Goal: Task Accomplishment & Management: Manage account settings

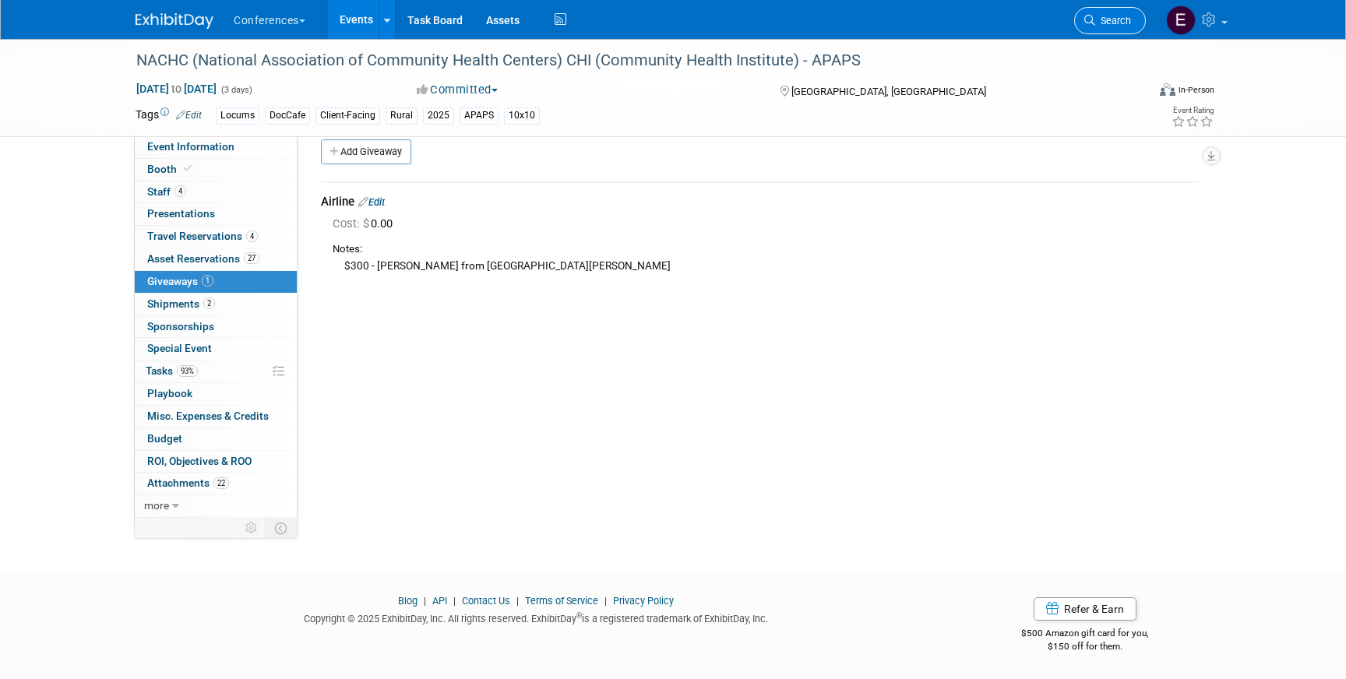
click at [1119, 25] on span "Search" at bounding box center [1113, 21] width 36 height 12
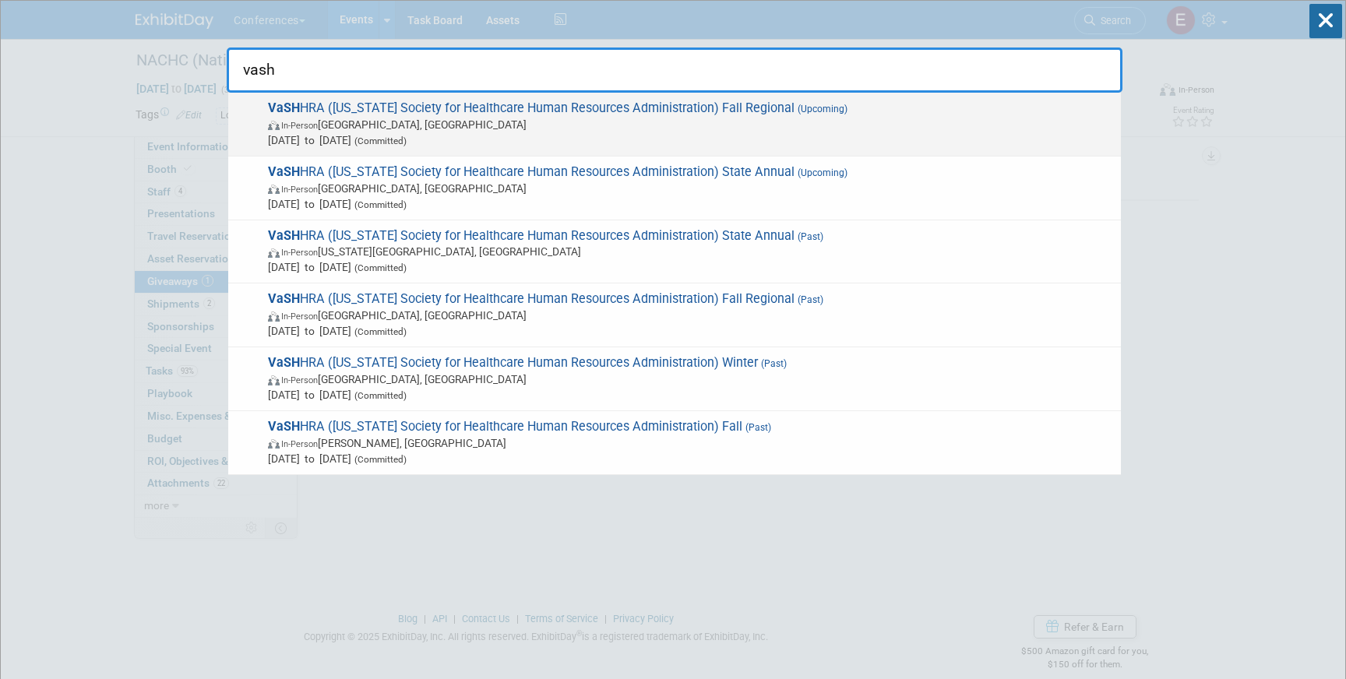
type input "vash"
click at [776, 125] on span "In-Person [GEOGRAPHIC_DATA], [GEOGRAPHIC_DATA]" at bounding box center [690, 125] width 845 height 16
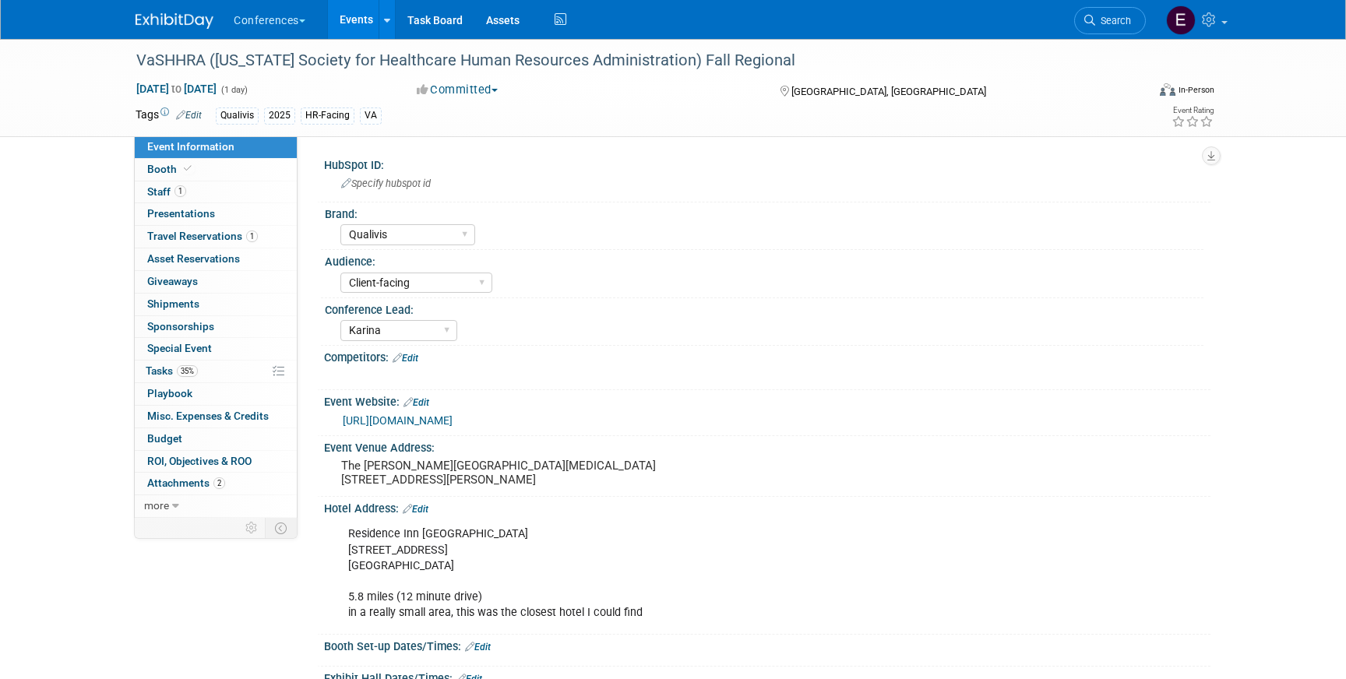
select select "Qualivis"
select select "Client-facing"
select select "Karina"
click at [175, 303] on span "Shipments 0" at bounding box center [173, 304] width 52 height 12
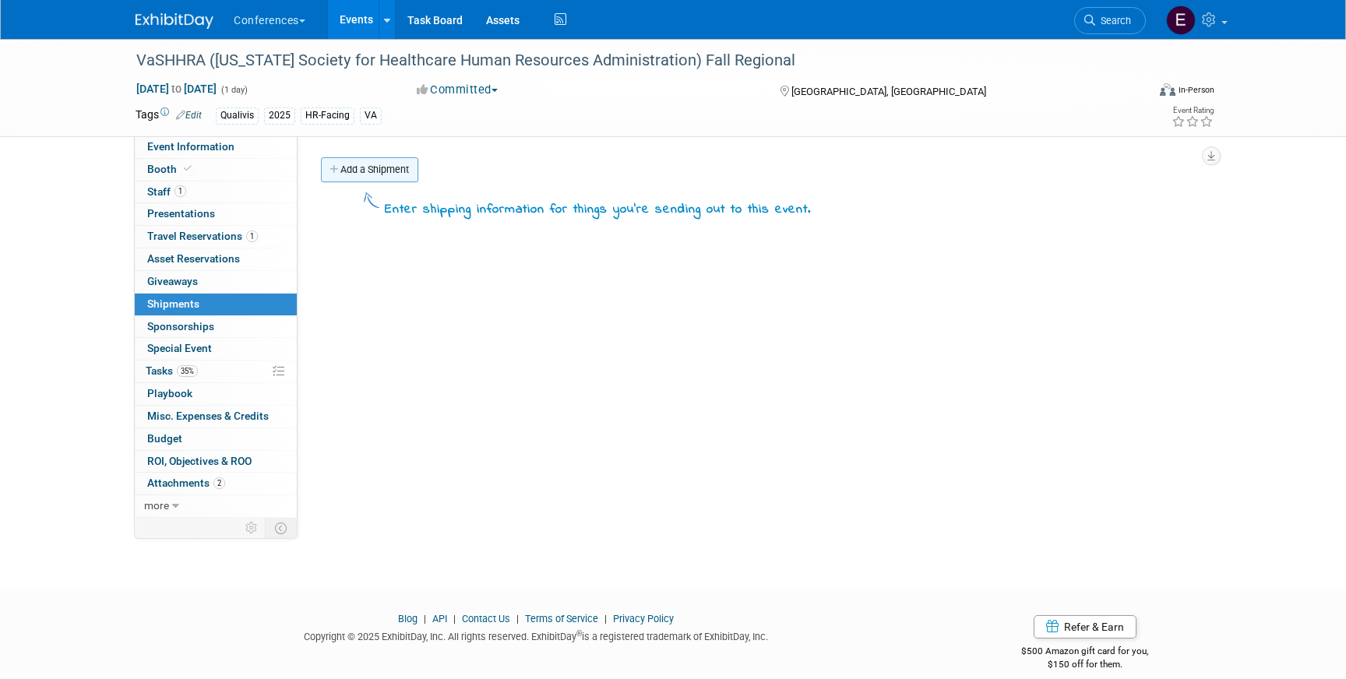
click at [377, 174] on link "Add a Shipment" at bounding box center [369, 169] width 97 height 25
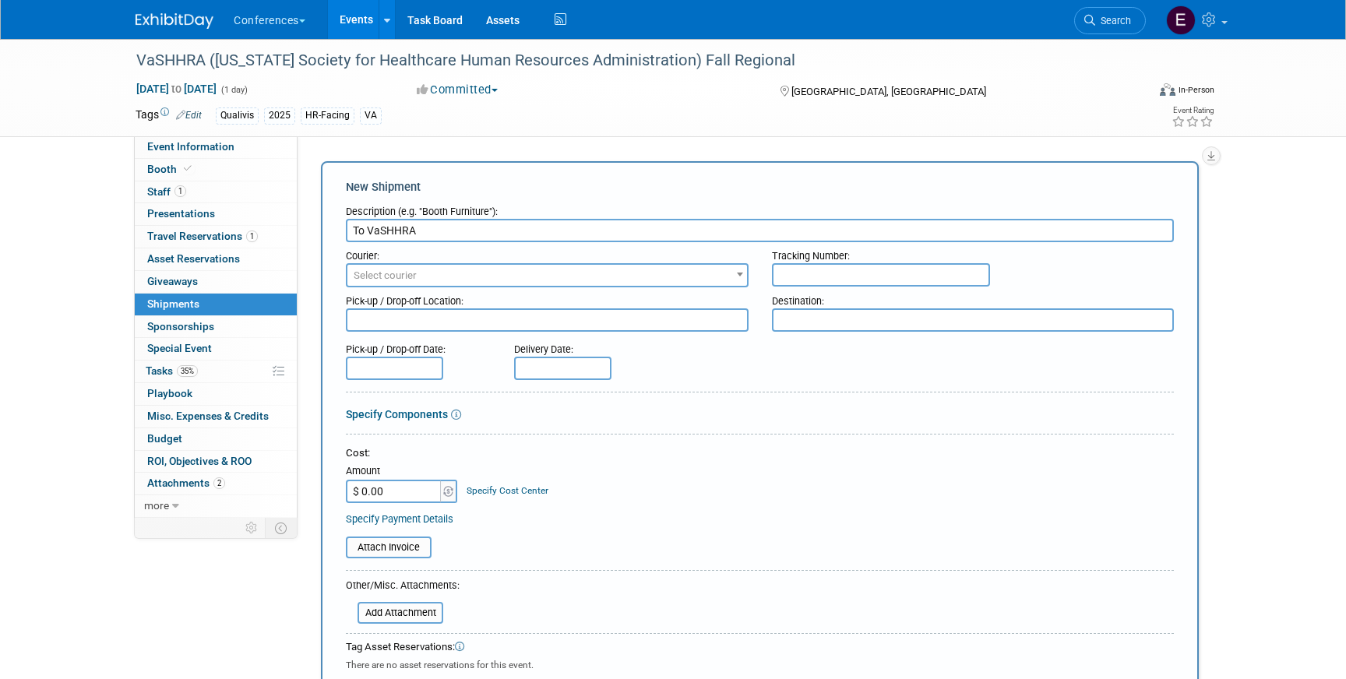
type input "To VaSHHRA"
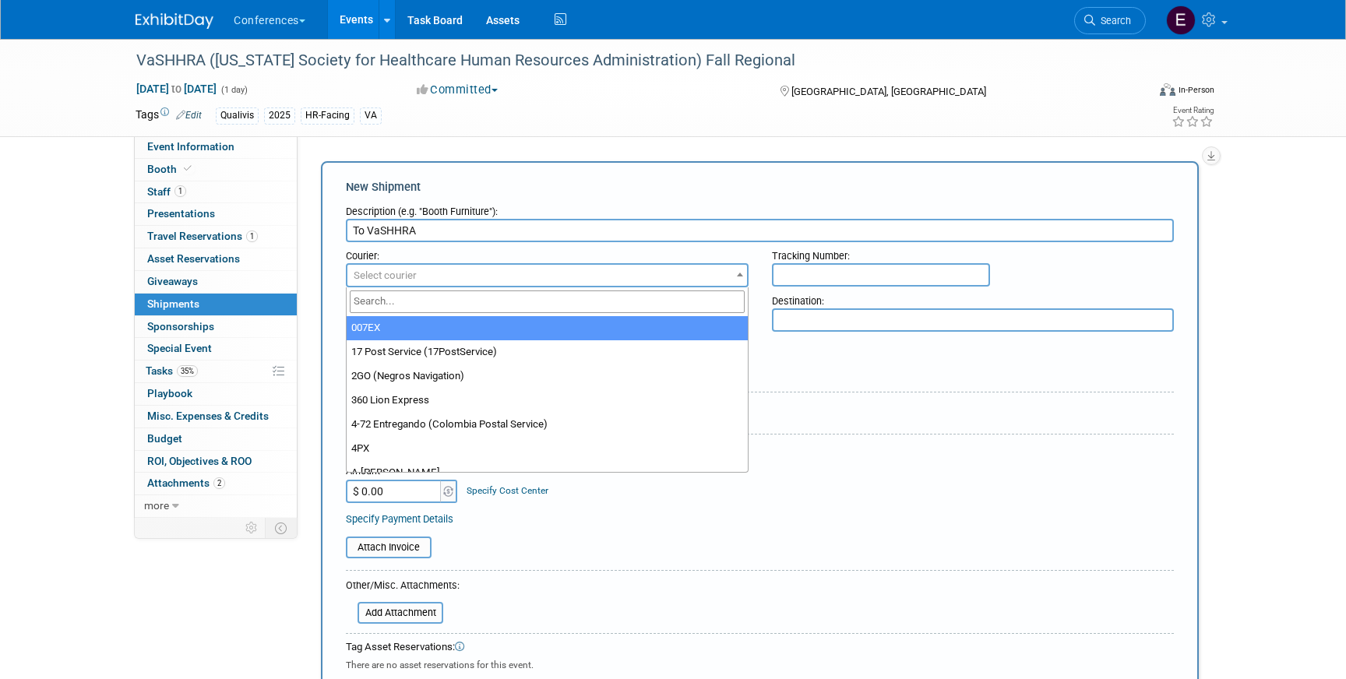
click at [405, 269] on span "Select courier" at bounding box center [385, 275] width 63 height 12
type input "fede"
select select "206"
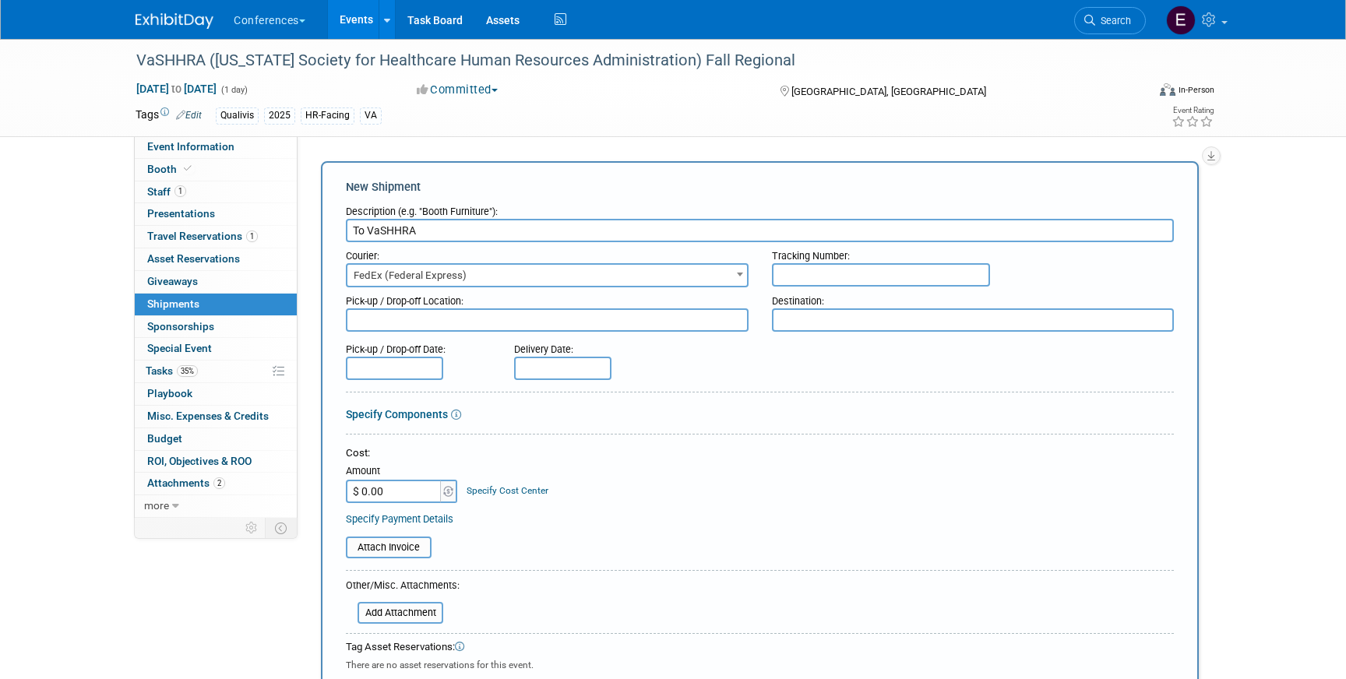
click at [875, 279] on input "text" at bounding box center [881, 274] width 218 height 23
paste input "883763377034"
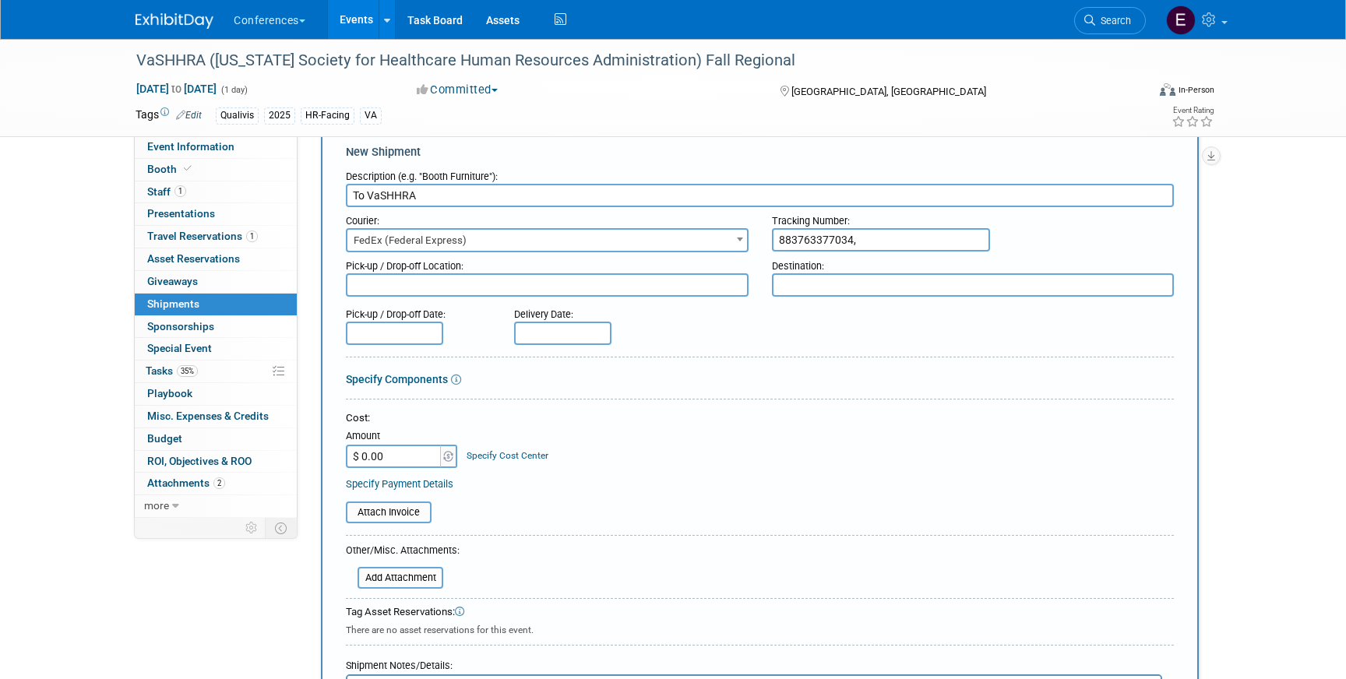
paste input "883763424066"
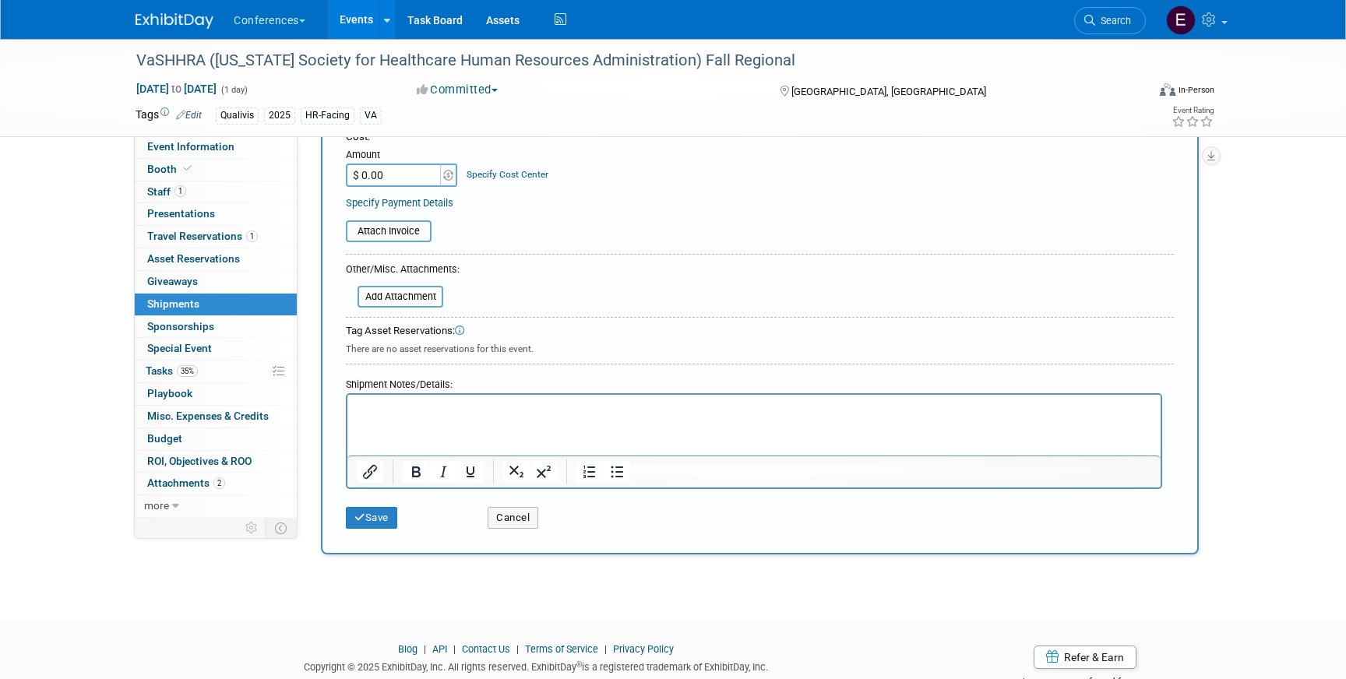
scroll to position [335, 0]
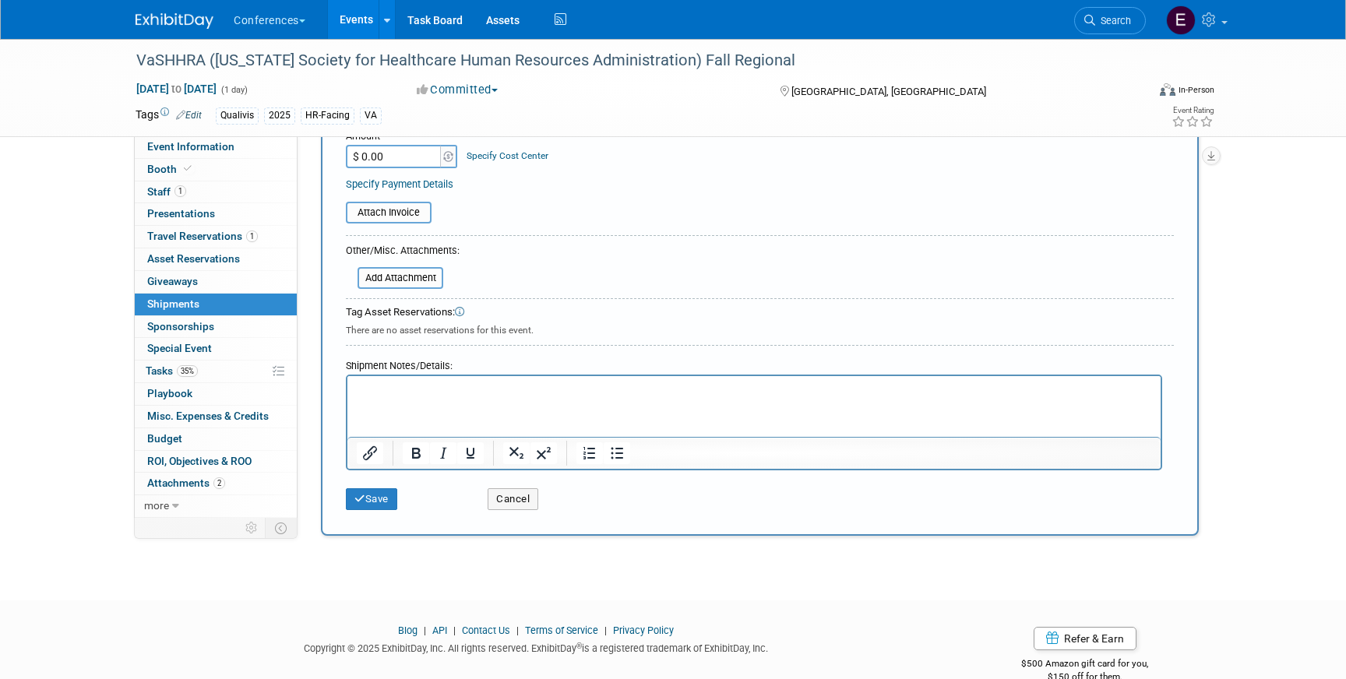
type input "883763377034, 883763424066"
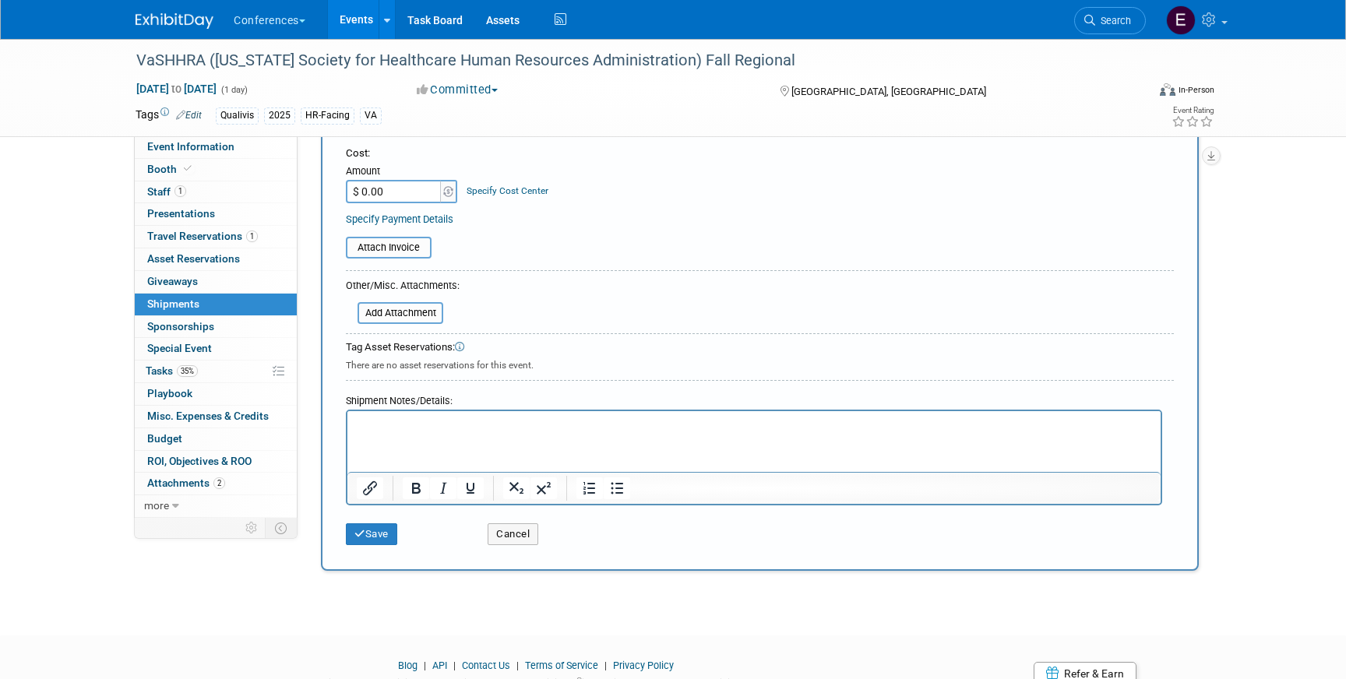
click at [396, 194] on input "$ 0.00" at bounding box center [394, 191] width 97 height 23
type input "$ 145.20"
click at [484, 197] on div "Specify Cost Center" at bounding box center [508, 183] width 82 height 29
click at [484, 193] on link "Specify Cost Center" at bounding box center [508, 190] width 82 height 11
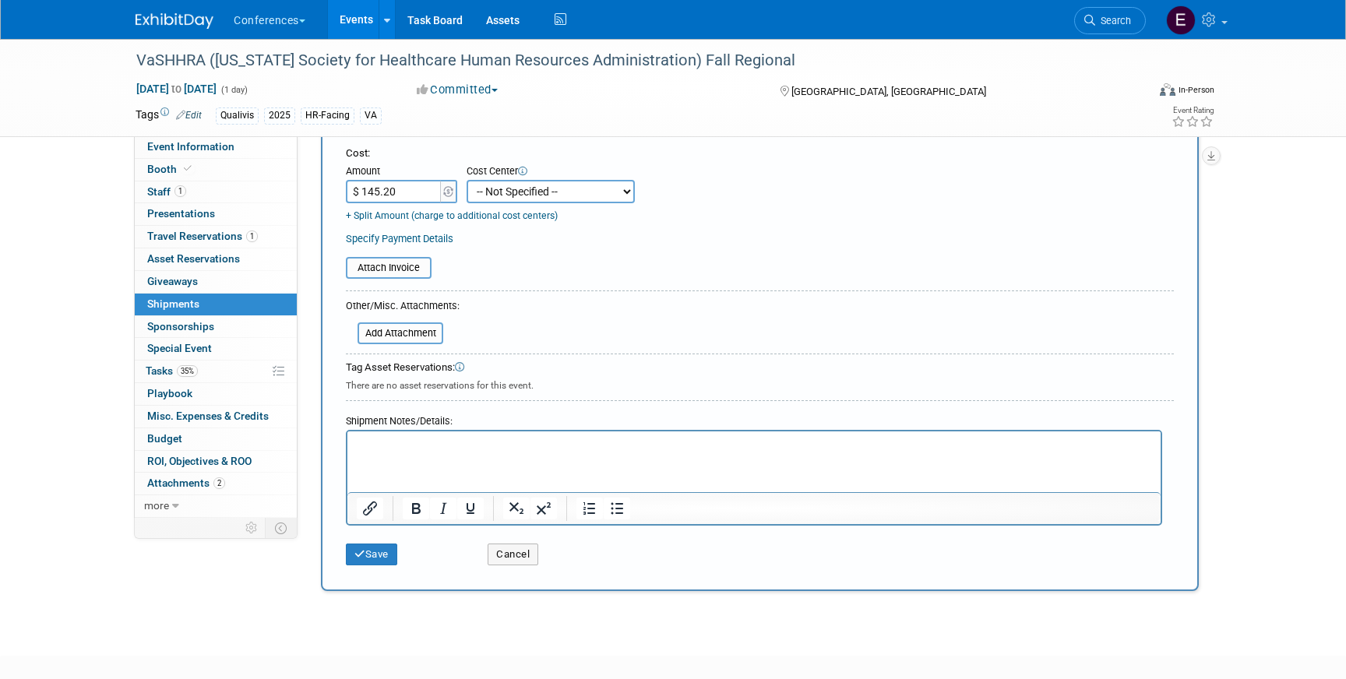
click at [496, 193] on select "-- Not Specified -- Aya Education Aya Healthcare Aya Locums Bespoke Corporate D…" at bounding box center [551, 191] width 168 height 23
select select "18965874"
click at [467, 180] on select "-- Not Specified -- Aya Education Aya Healthcare Aya Locums Bespoke Corporate D…" at bounding box center [551, 191] width 168 height 23
click at [371, 555] on button "Save" at bounding box center [371, 555] width 51 height 22
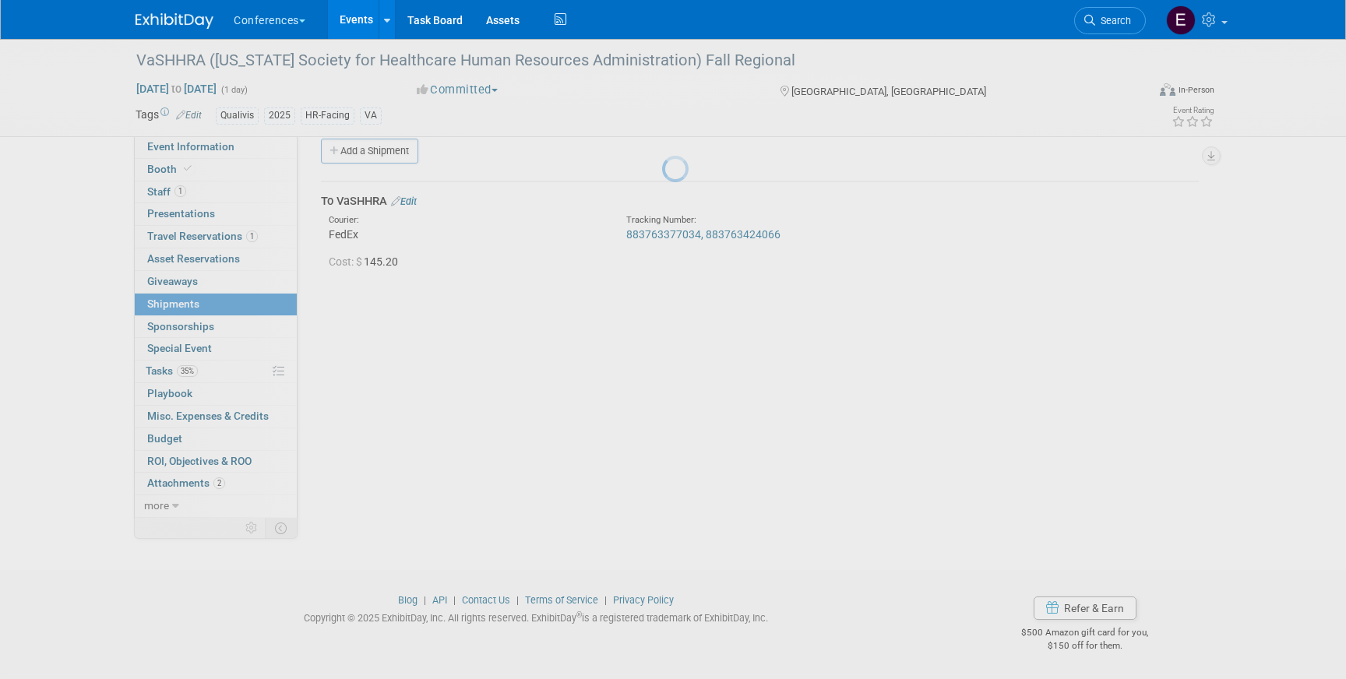
scroll to position [18, 0]
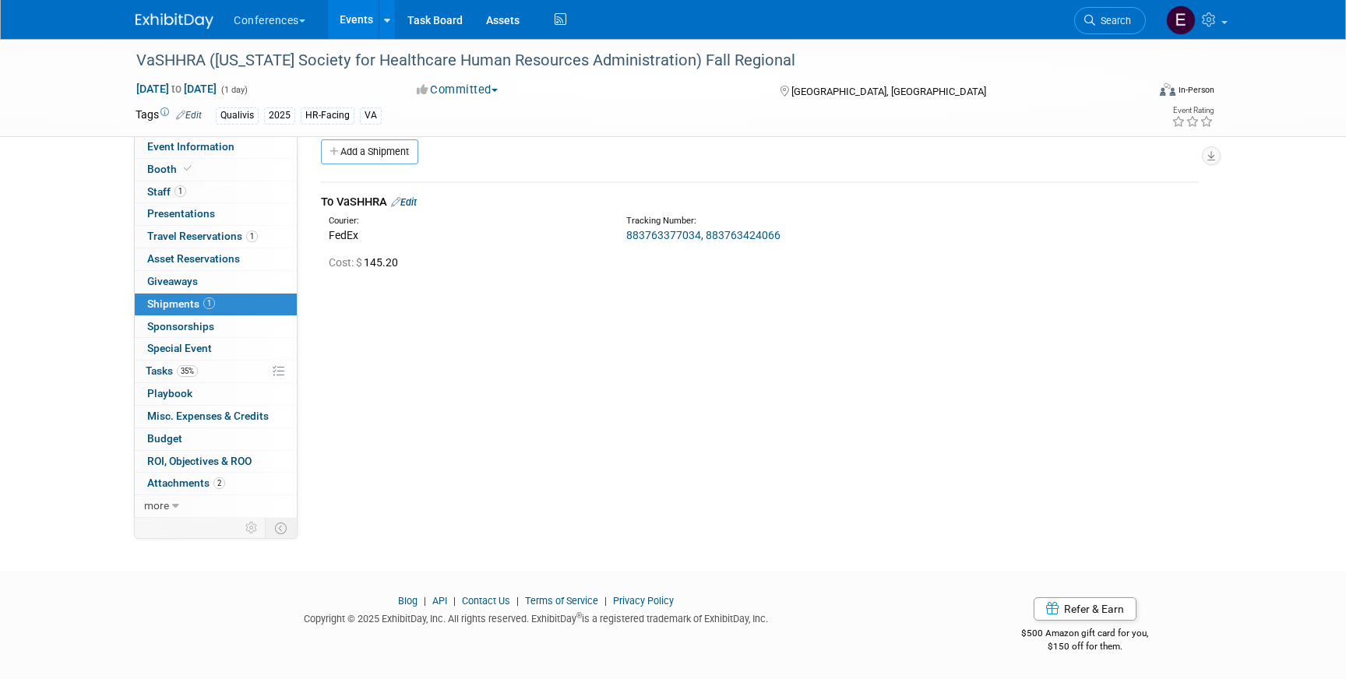
click at [739, 235] on link "883763377034, 883763424066" at bounding box center [703, 235] width 154 height 12
drag, startPoint x: 783, startPoint y: 231, endPoint x: 706, endPoint y: 238, distance: 76.7
click at [706, 238] on div "883763377034, 883763424066" at bounding box center [800, 235] width 349 height 16
copy link "883763424066"
click at [407, 199] on link "Edit" at bounding box center [404, 202] width 26 height 12
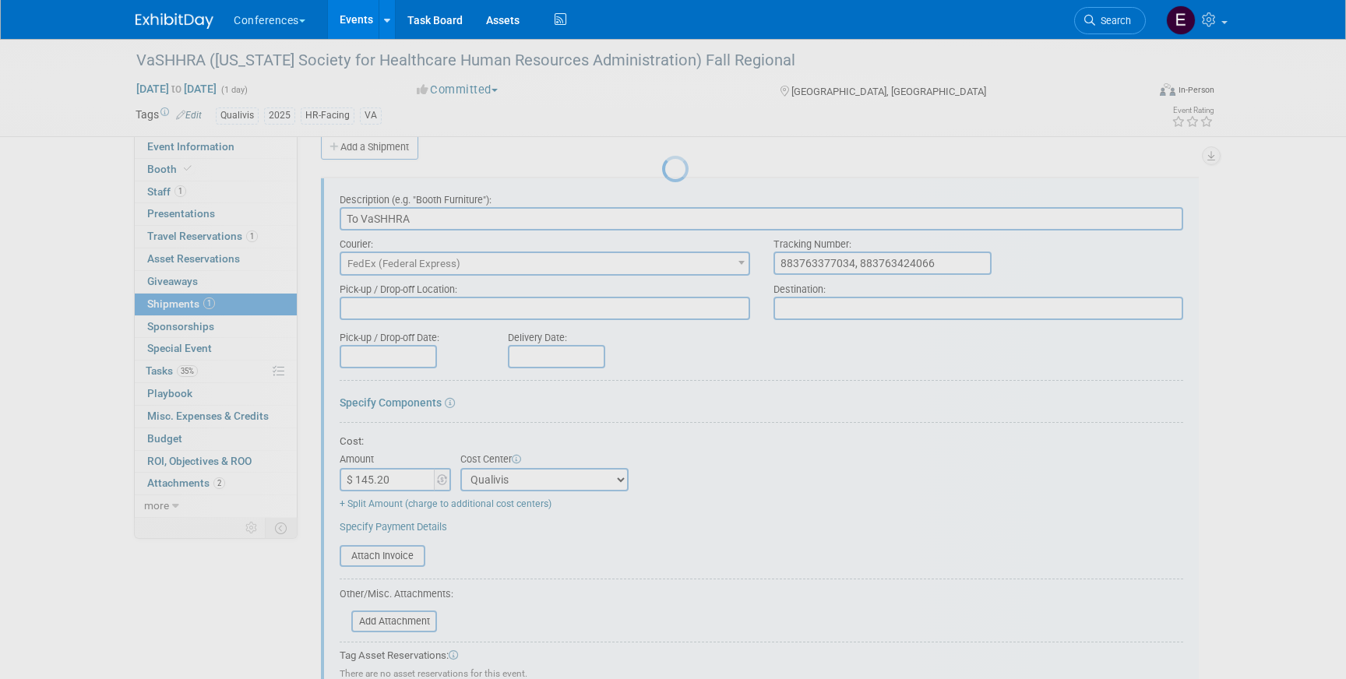
scroll to position [23, 0]
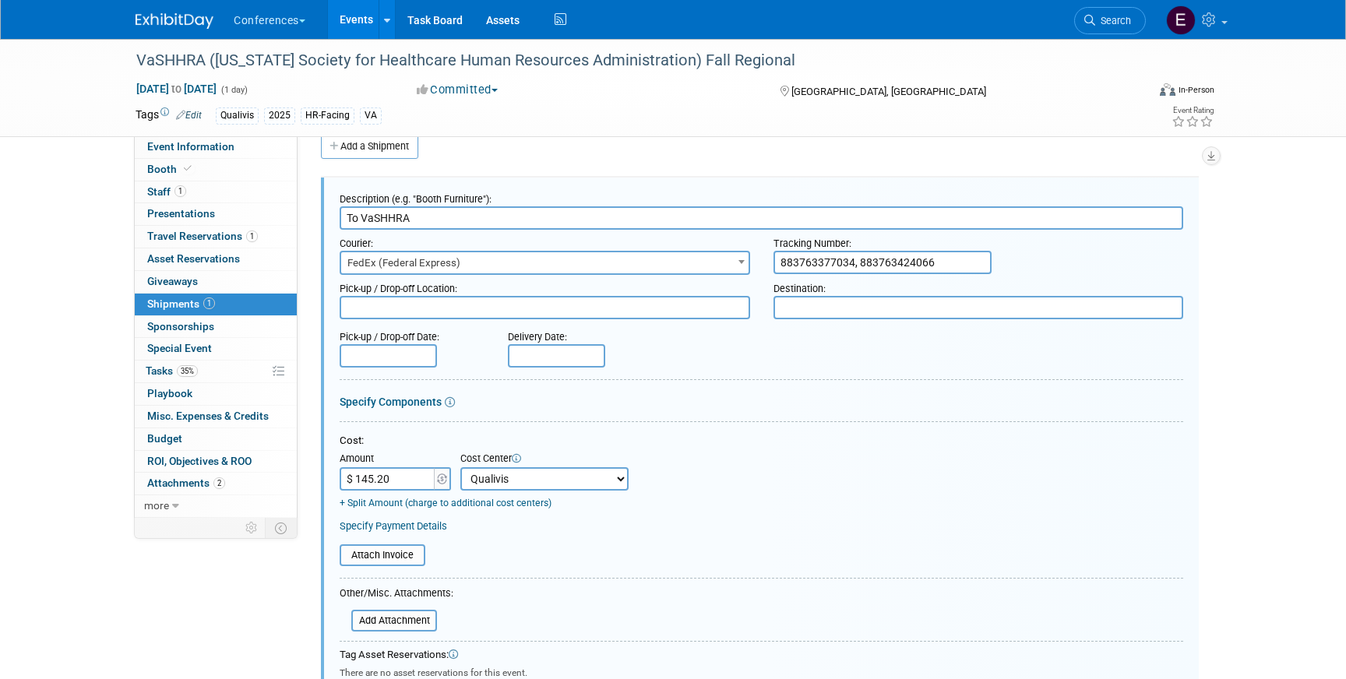
drag, startPoint x: 940, startPoint y: 260, endPoint x: 855, endPoint y: 259, distance: 84.9
click at [855, 259] on input "883763377034, 883763424066" at bounding box center [882, 262] width 218 height 23
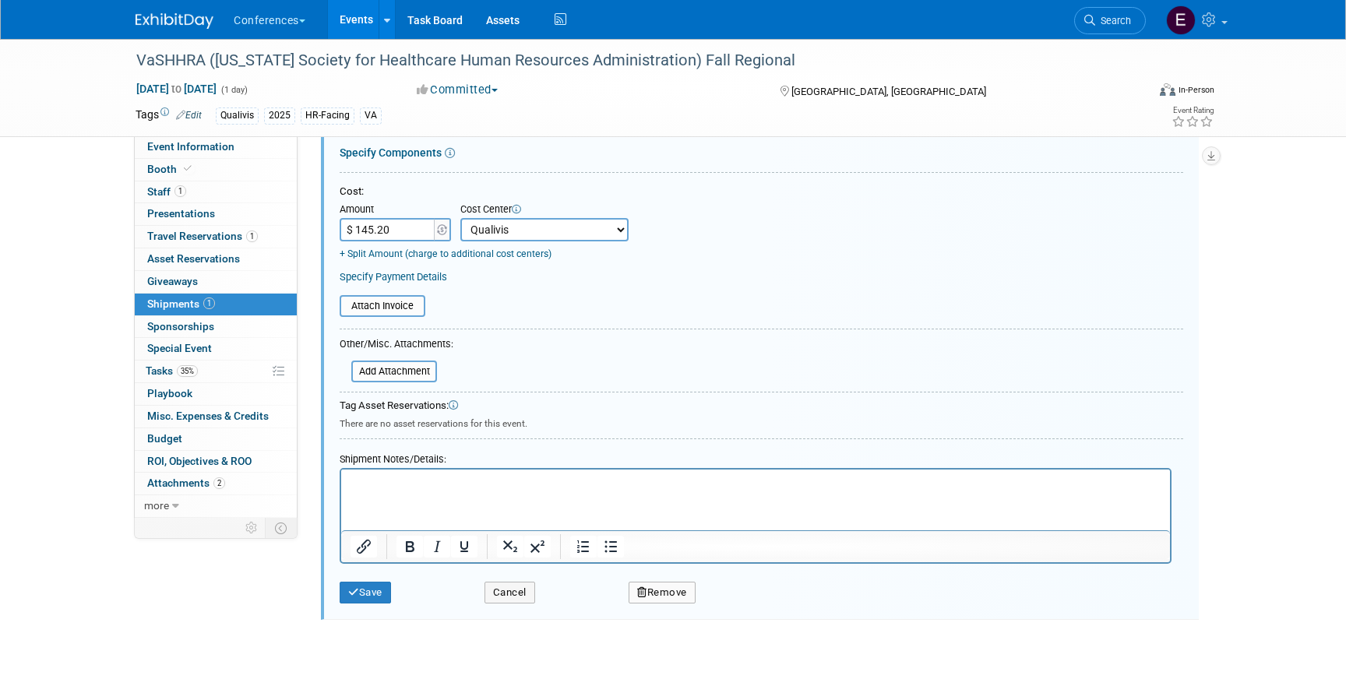
scroll to position [366, 0]
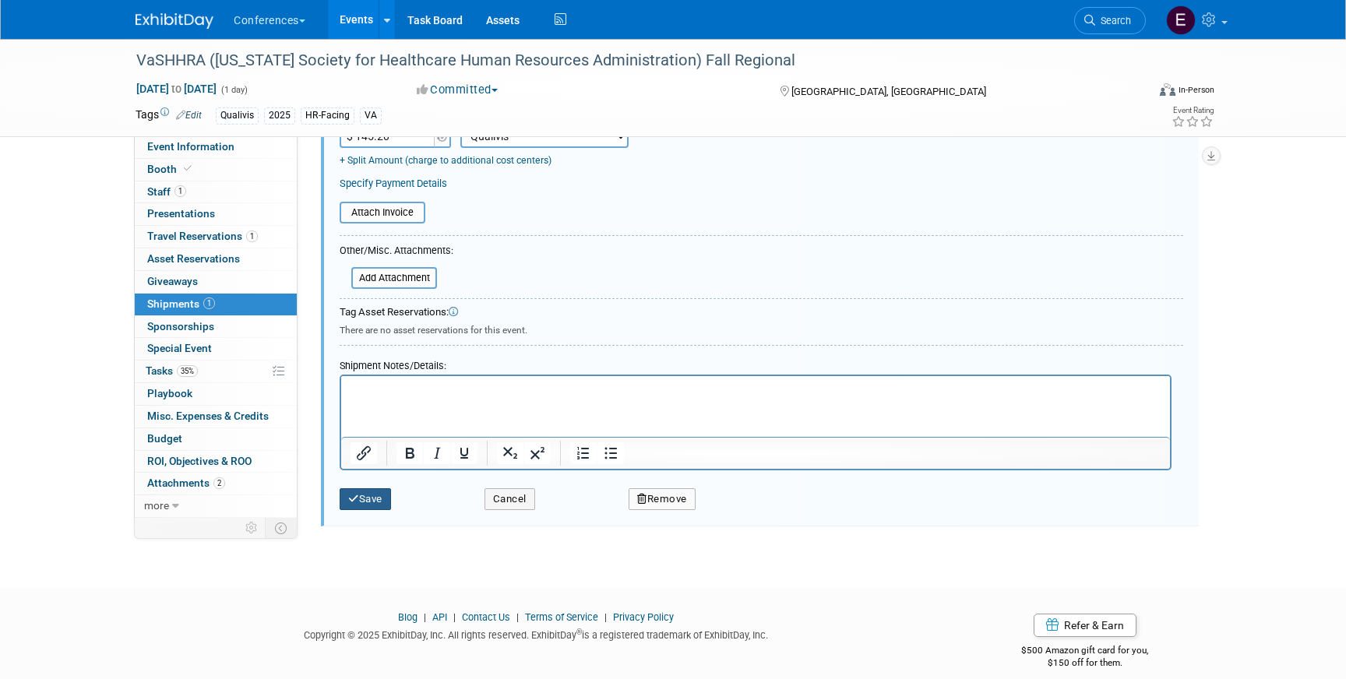
type input "883763377034"
click at [370, 494] on button "Save" at bounding box center [365, 499] width 51 height 22
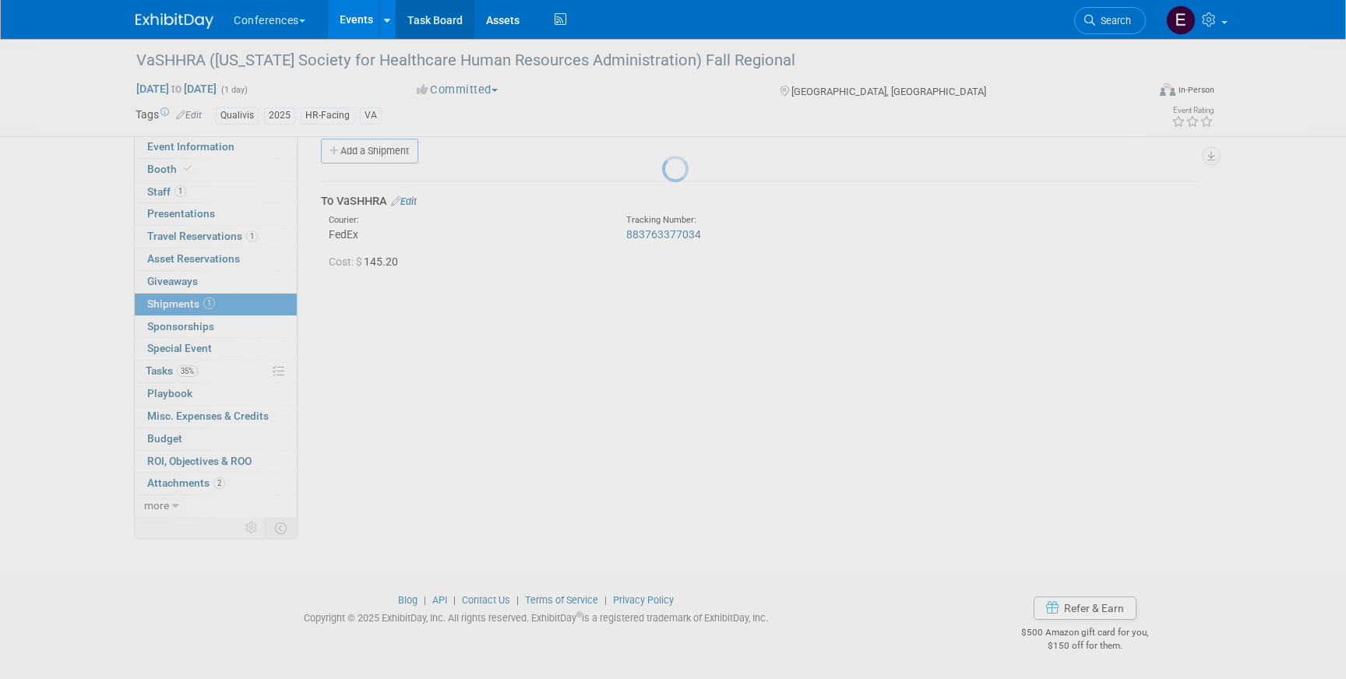
scroll to position [18, 0]
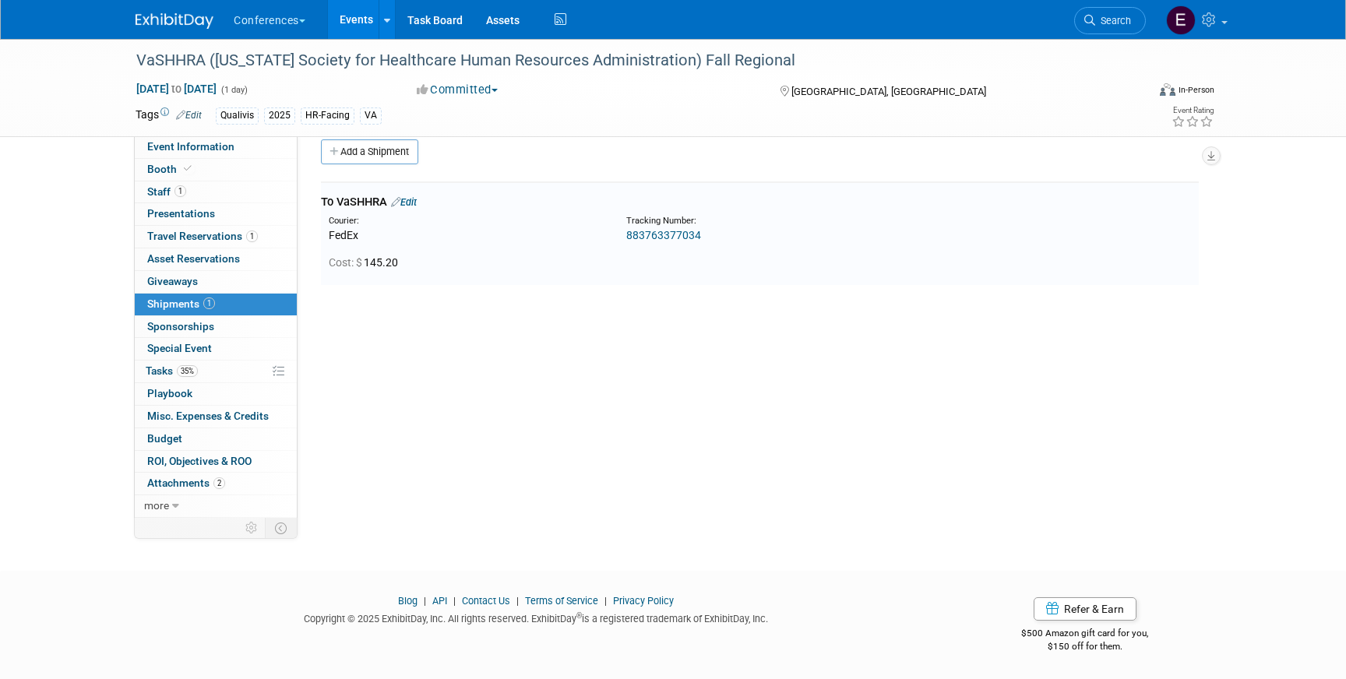
click at [417, 198] on link "Edit" at bounding box center [404, 202] width 26 height 12
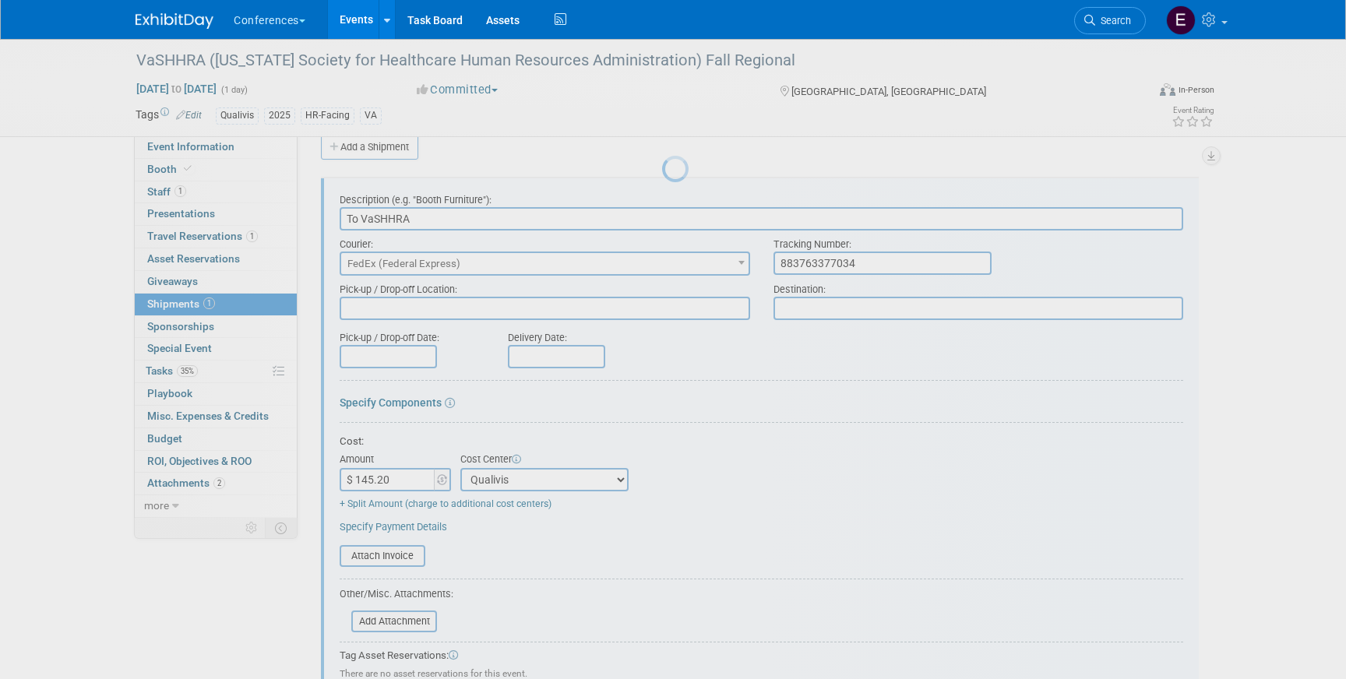
scroll to position [23, 0]
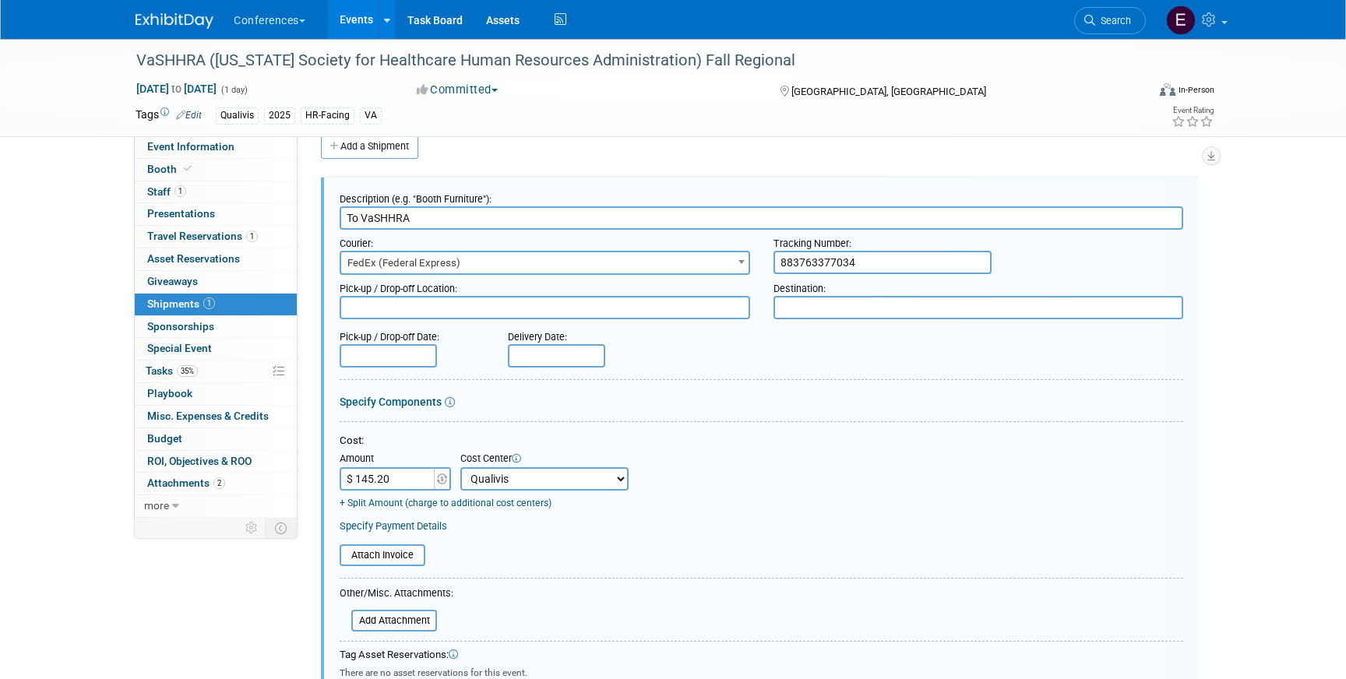
drag, startPoint x: 889, startPoint y: 259, endPoint x: 742, endPoint y: 260, distance: 147.2
click at [742, 260] on div "Courier: 007EX 17 Post Service (17PostService) 2GO (Negros Navigation) 360 Lion…" at bounding box center [761, 252] width 867 height 45
paste input "883763424066"
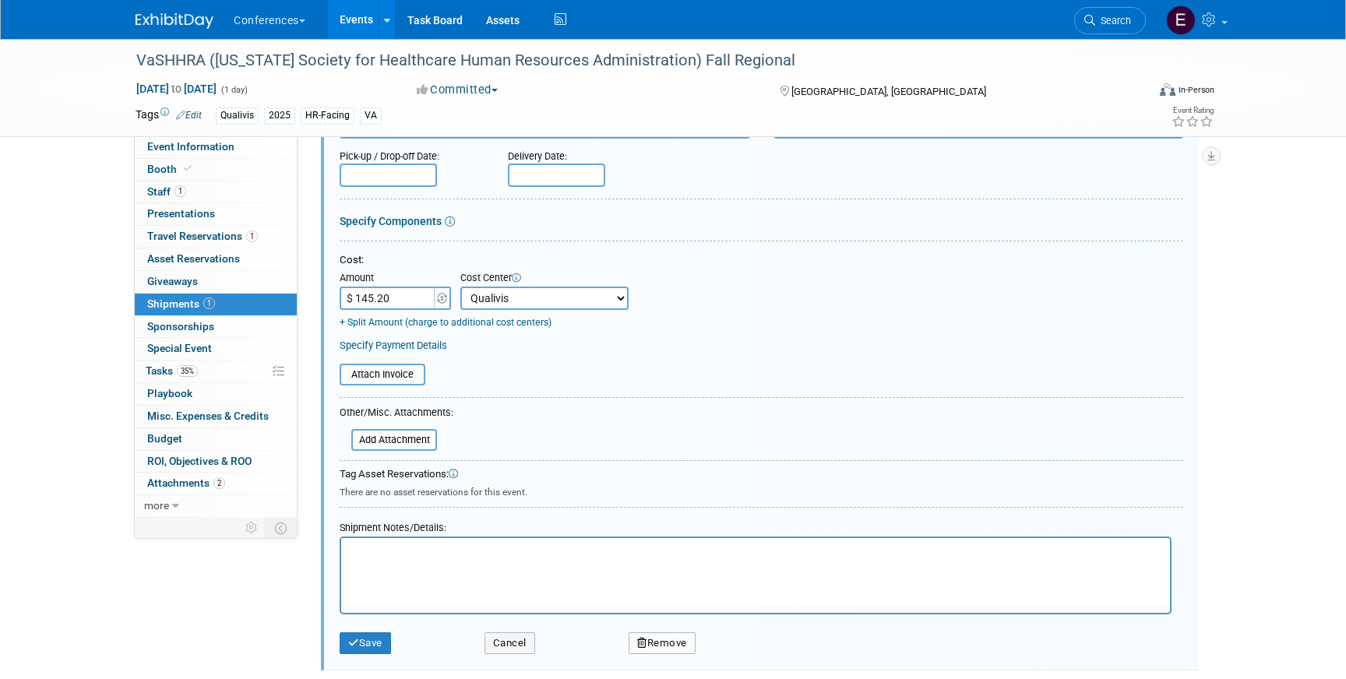
scroll to position [247, 0]
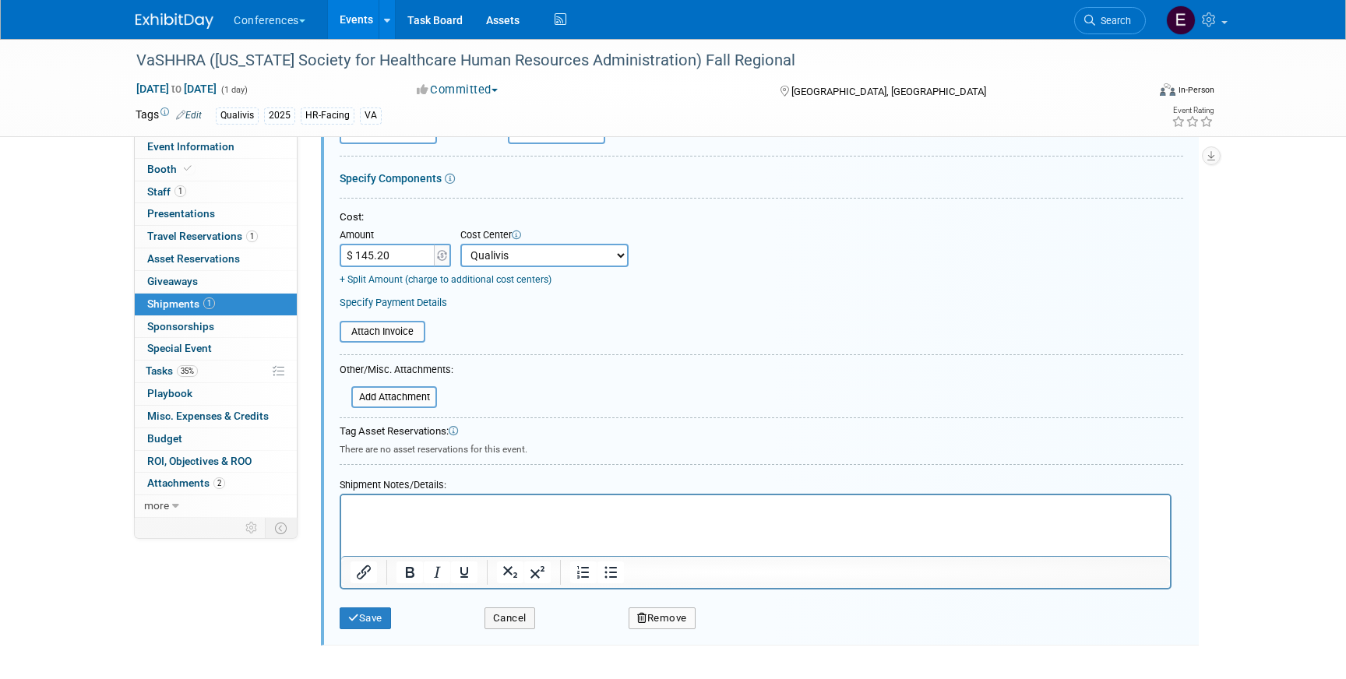
type input "883763424066"
click at [374, 607] on div "Save" at bounding box center [400, 613] width 145 height 32
click at [374, 618] on button "Save" at bounding box center [365, 619] width 51 height 22
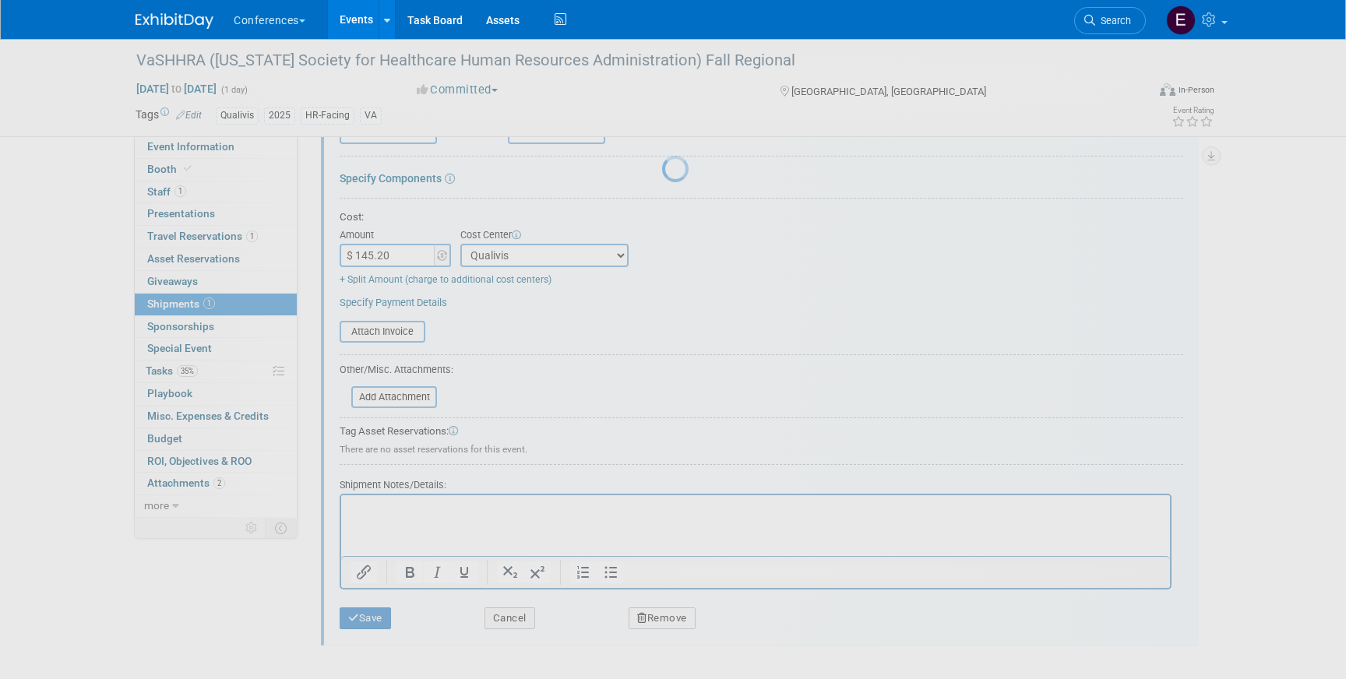
scroll to position [18, 0]
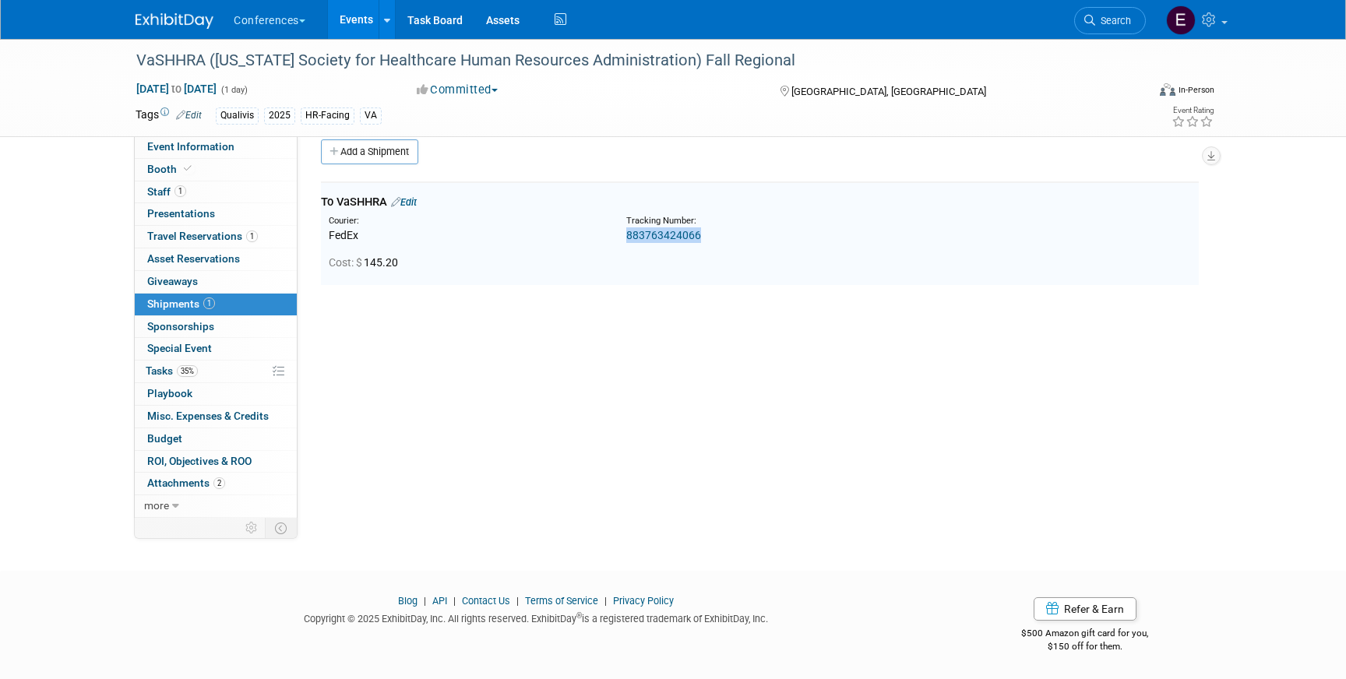
drag, startPoint x: 701, startPoint y: 238, endPoint x: 618, endPoint y: 238, distance: 82.6
click at [618, 238] on div "Tracking Number: 883763424066" at bounding box center [801, 229] width 372 height 28
copy link "883763424066"
click at [651, 236] on link "883763424066" at bounding box center [663, 235] width 75 height 12
click at [417, 199] on link "Edit" at bounding box center [404, 202] width 26 height 12
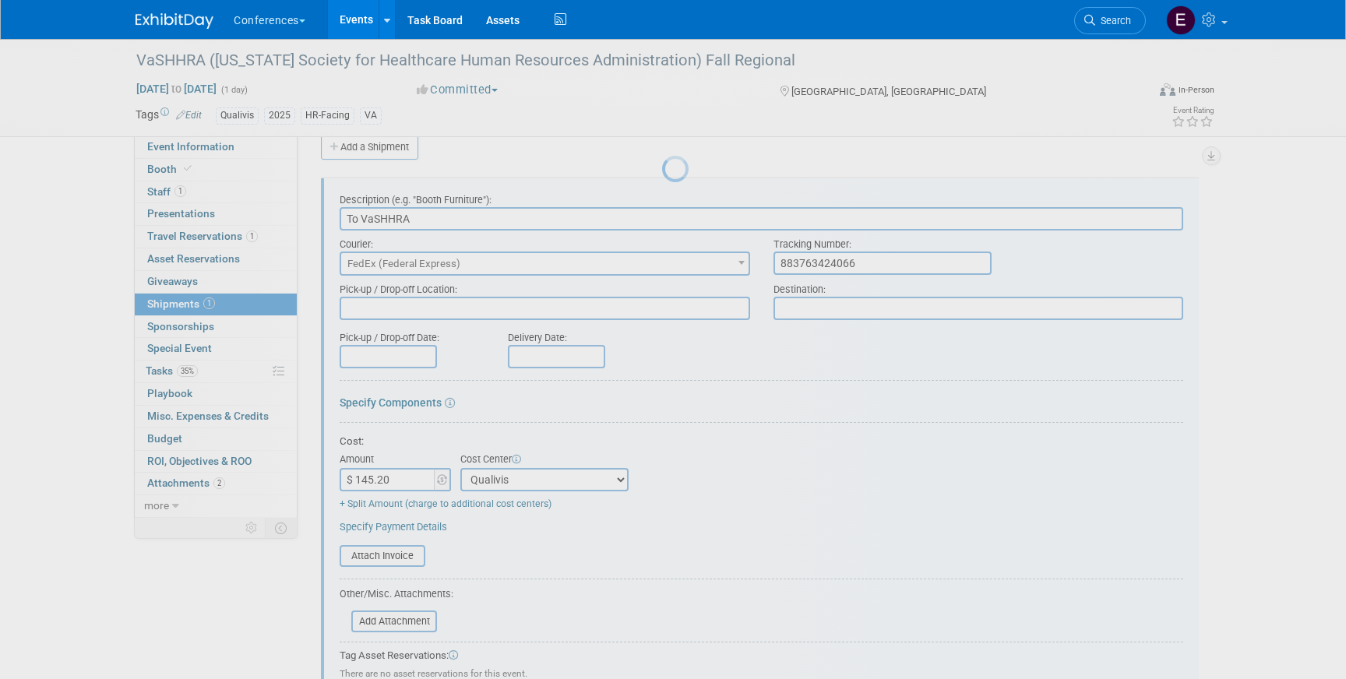
scroll to position [23, 0]
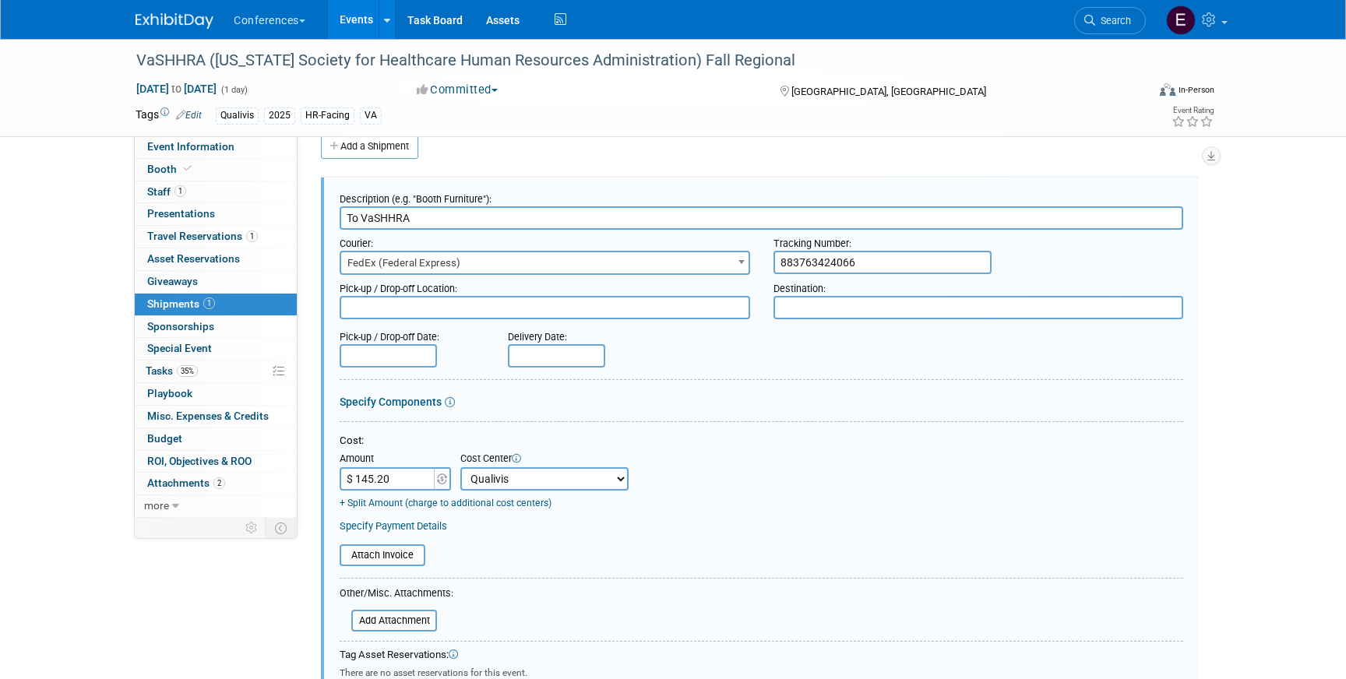
drag, startPoint x: 863, startPoint y: 262, endPoint x: 675, endPoint y: 252, distance: 188.7
click at [675, 252] on div "Courier: 007EX 17 Post Service (17PostService) 2GO (Negros Navigation) 360 Lion…" at bounding box center [761, 252] width 867 height 45
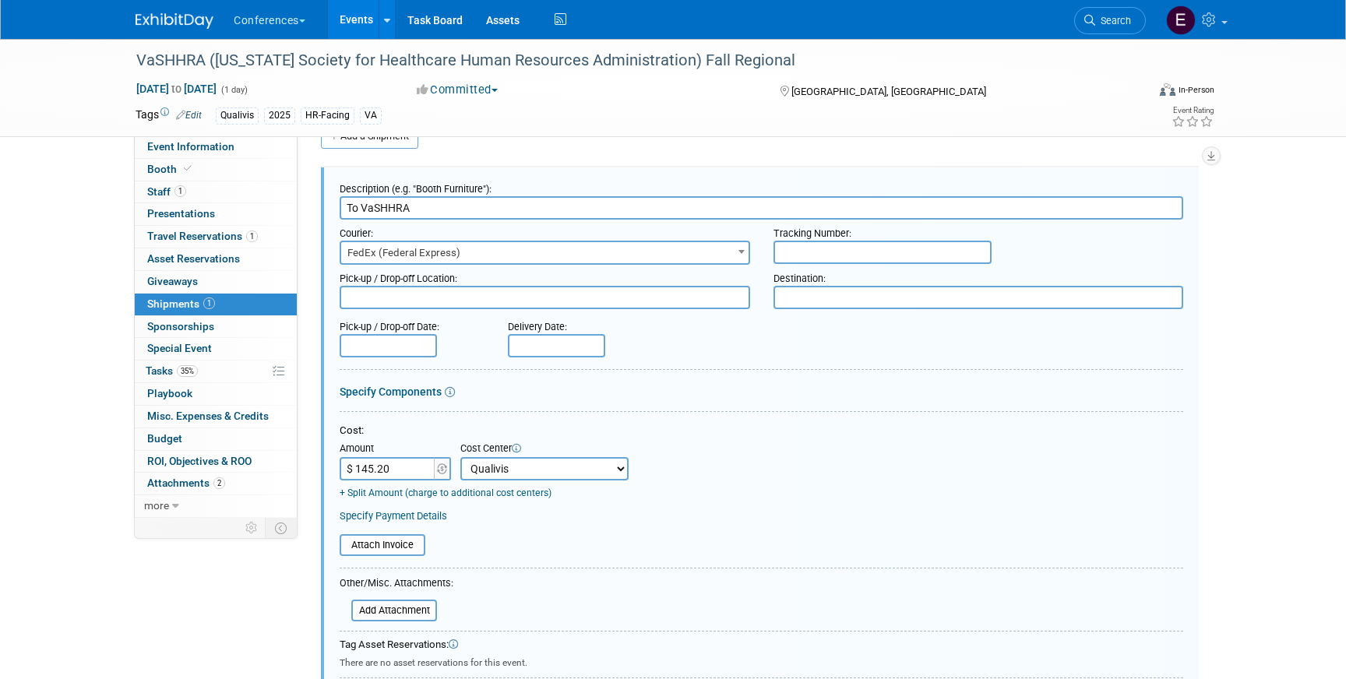
scroll to position [35, 0]
paste input "883763424066"
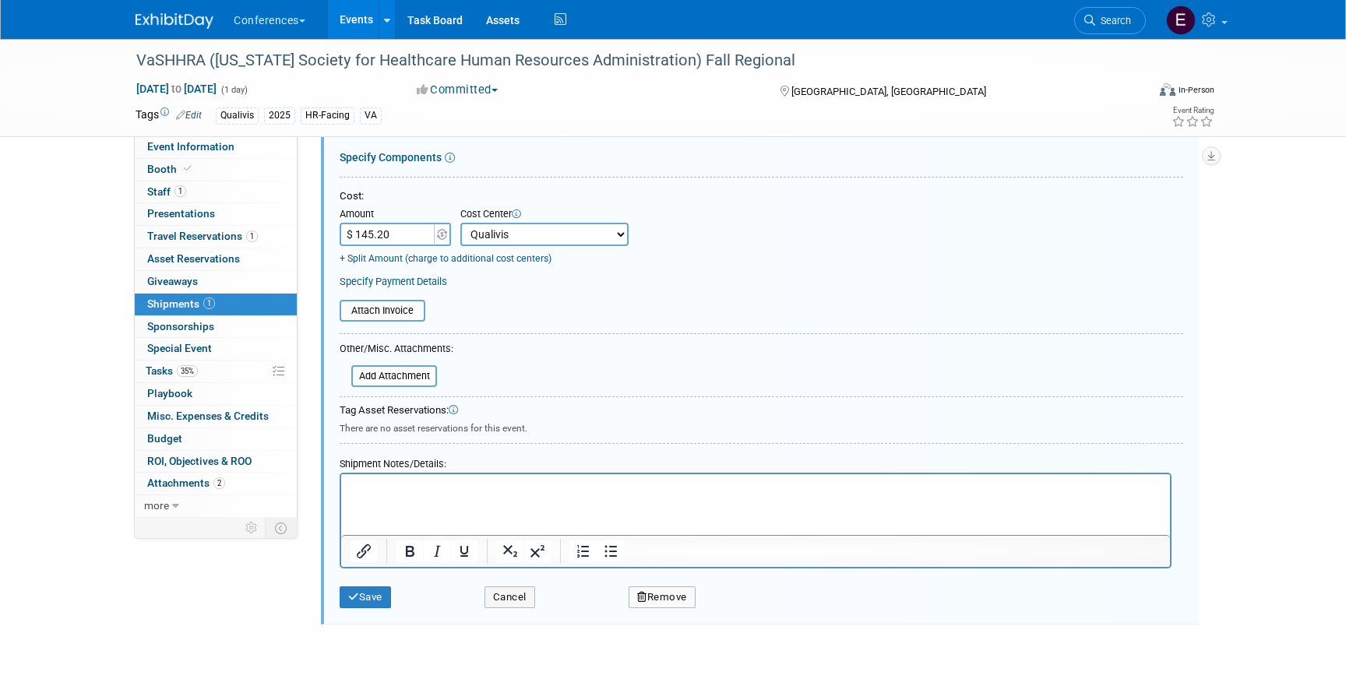
scroll to position [368, 0]
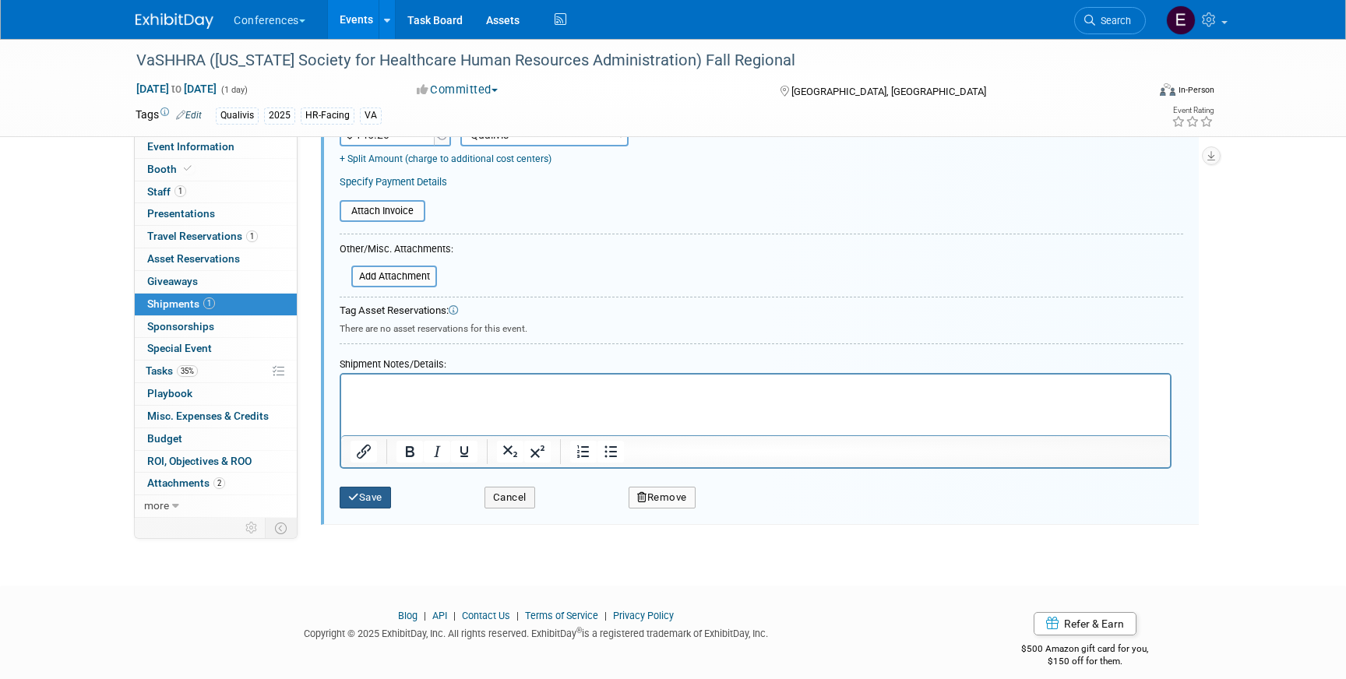
type input "883763424066"
click at [371, 496] on button "Save" at bounding box center [365, 498] width 51 height 22
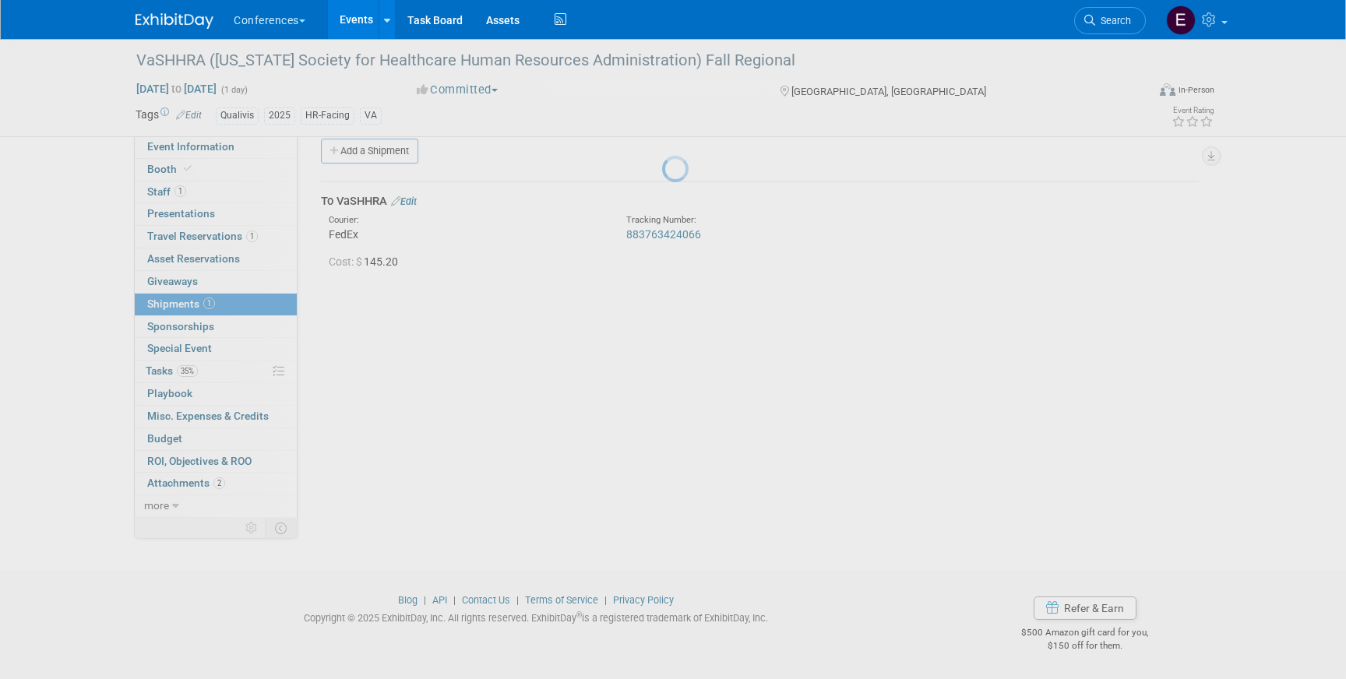
scroll to position [18, 0]
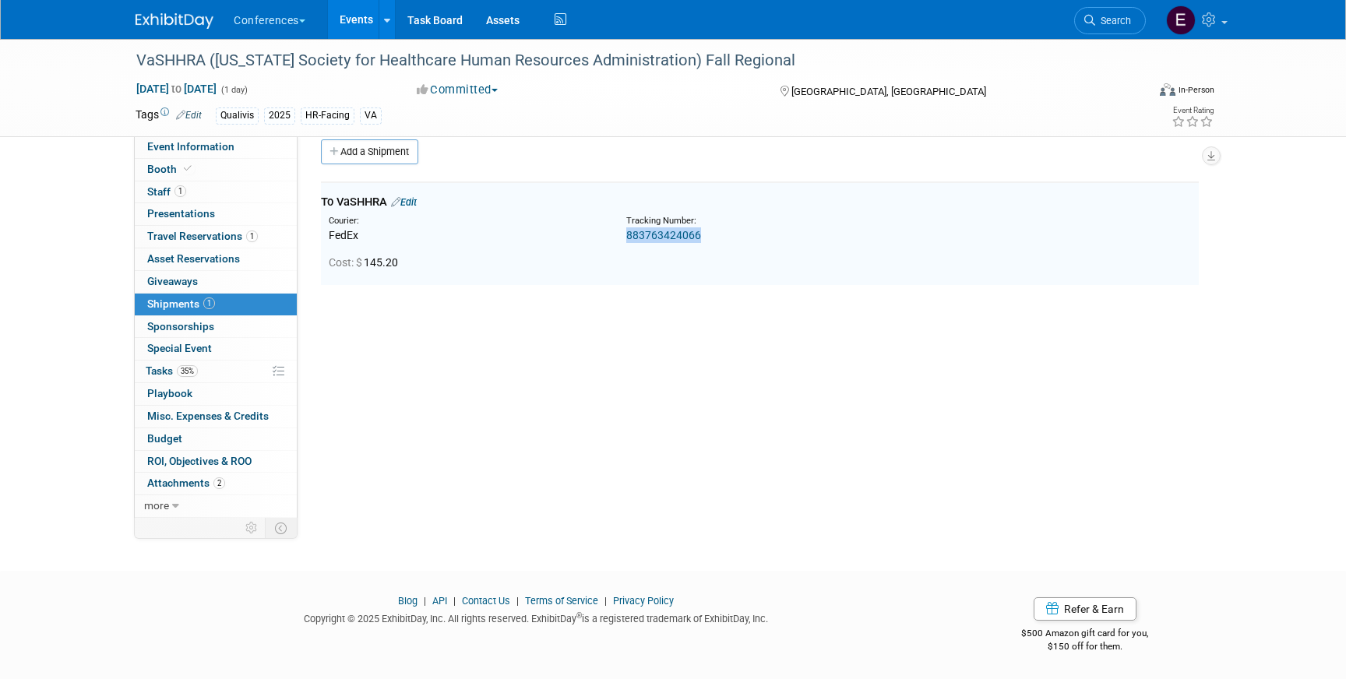
drag, startPoint x: 700, startPoint y: 235, endPoint x: 615, endPoint y: 234, distance: 84.9
click at [615, 234] on div "Tracking Number: 883763424066" at bounding box center [801, 229] width 372 height 28
copy link "883763424066"
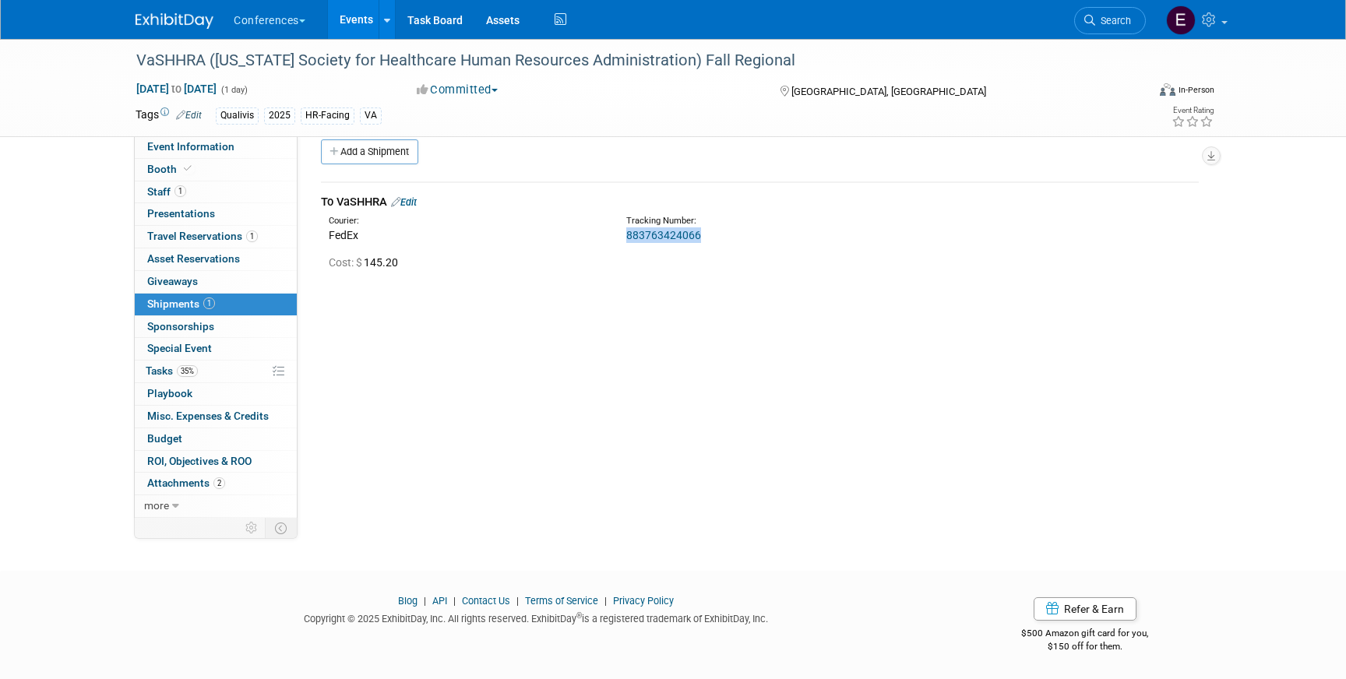
click at [413, 203] on link "Edit" at bounding box center [404, 202] width 26 height 12
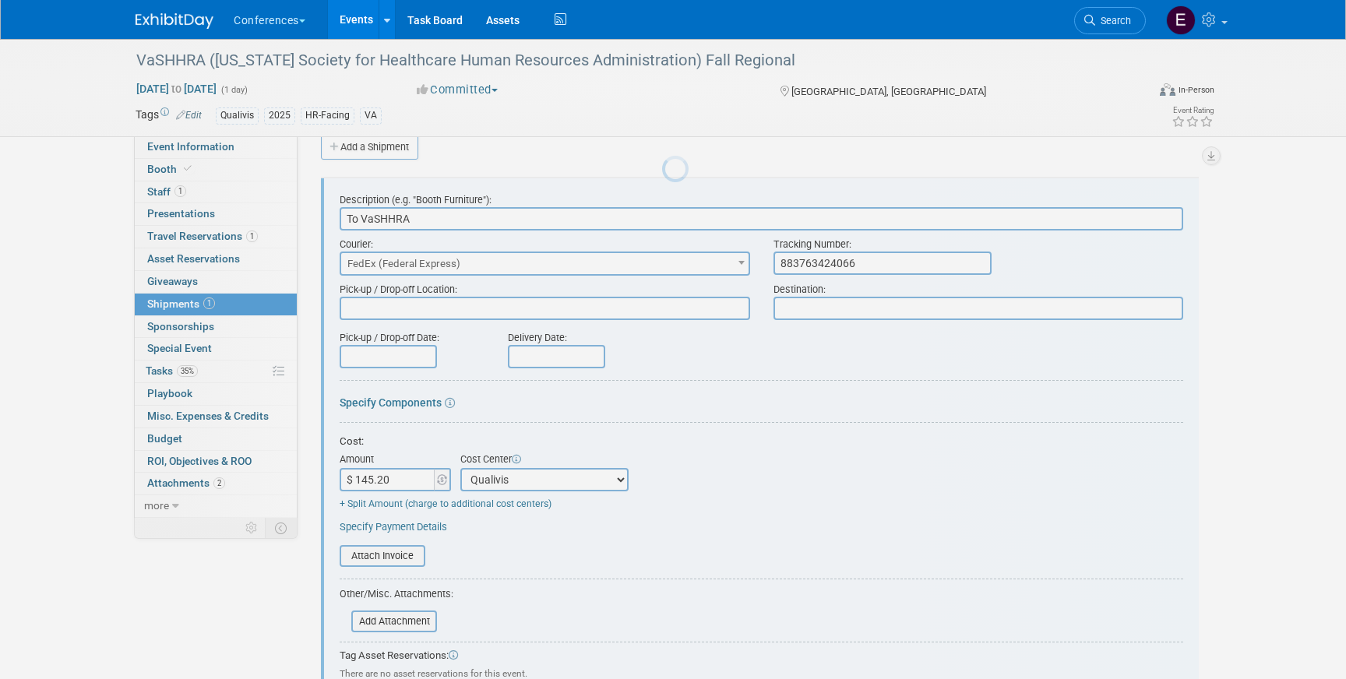
scroll to position [23, 0]
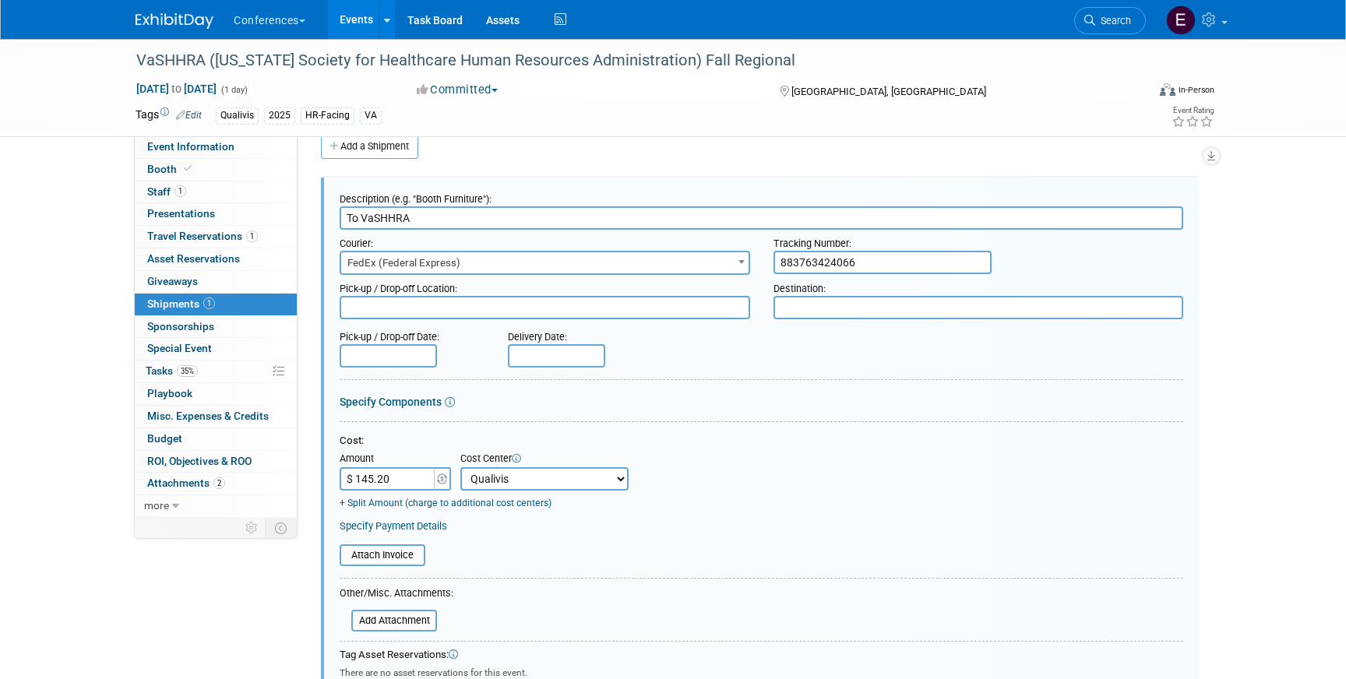
drag, startPoint x: 881, startPoint y: 269, endPoint x: 649, endPoint y: 250, distance: 232.9
click at [649, 250] on div "Courier: 007EX 17 Post Service (17PostService) 2GO (Negros Navigation) 360 Lion…" at bounding box center [761, 252] width 867 height 45
paste input "883763377034"
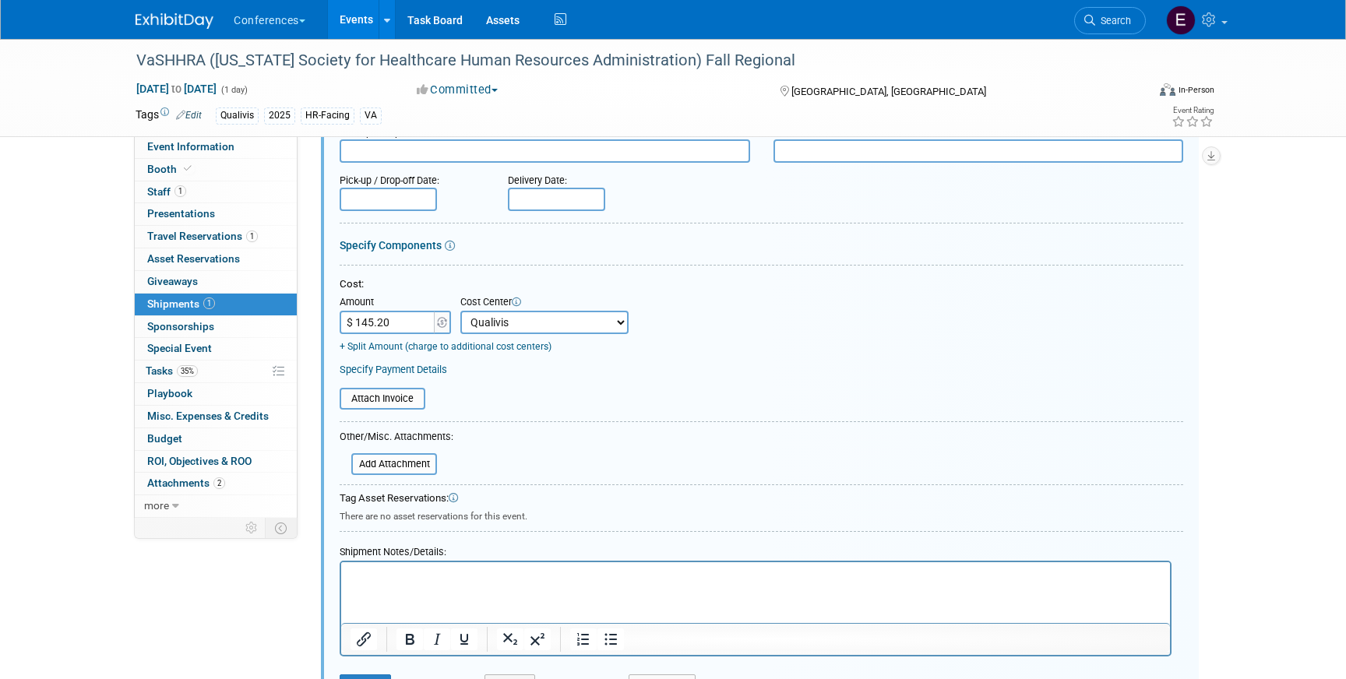
scroll to position [217, 0]
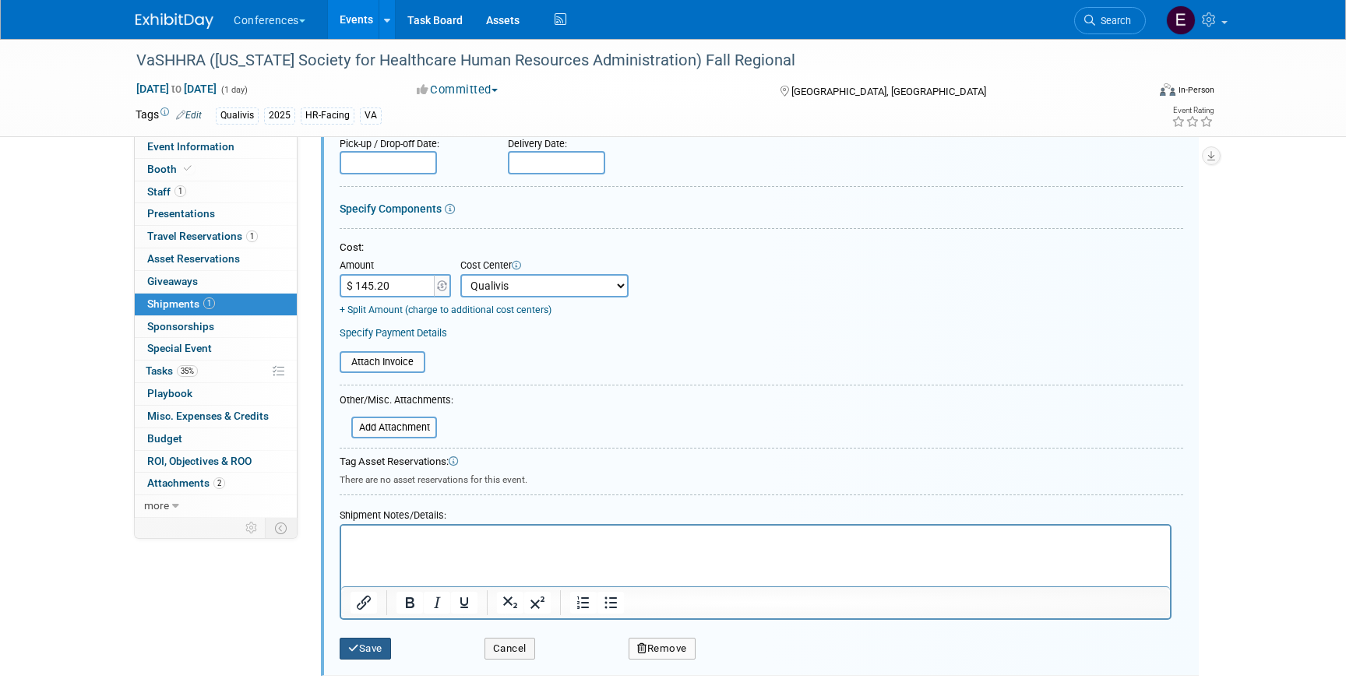
type input "883763377034"
click at [373, 640] on button "Save" at bounding box center [365, 649] width 51 height 22
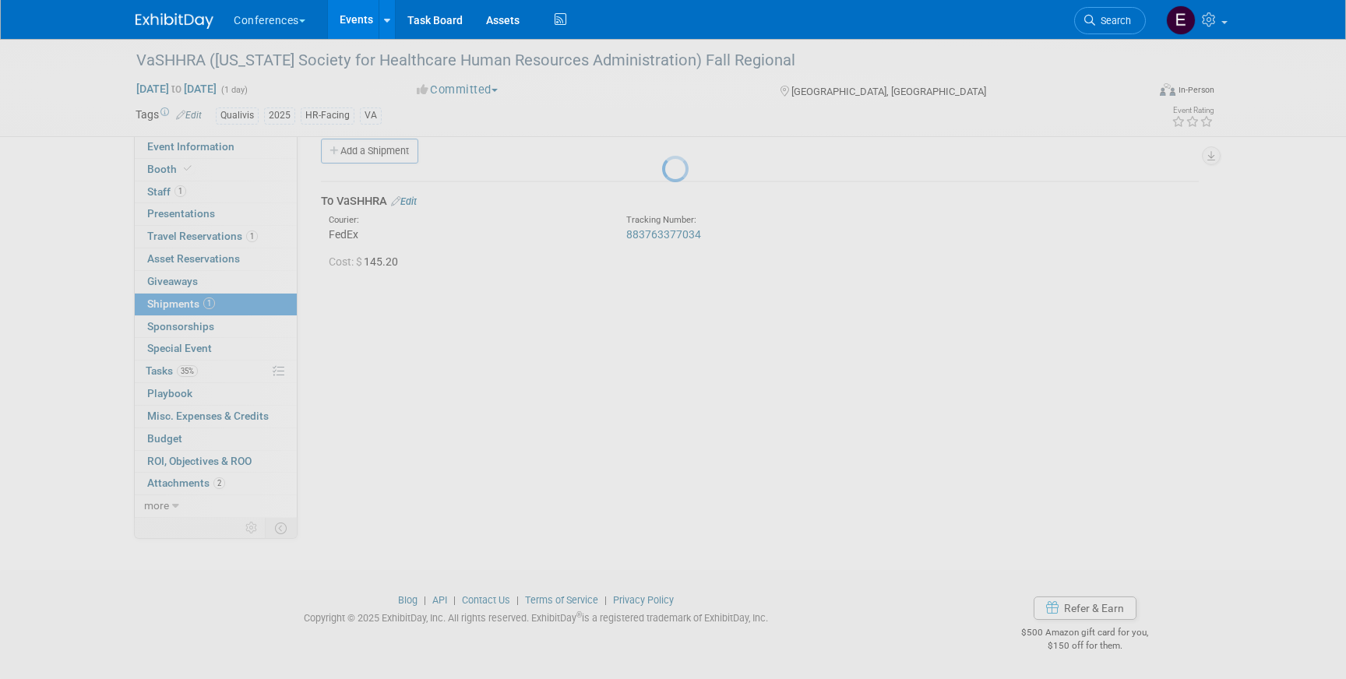
scroll to position [18, 0]
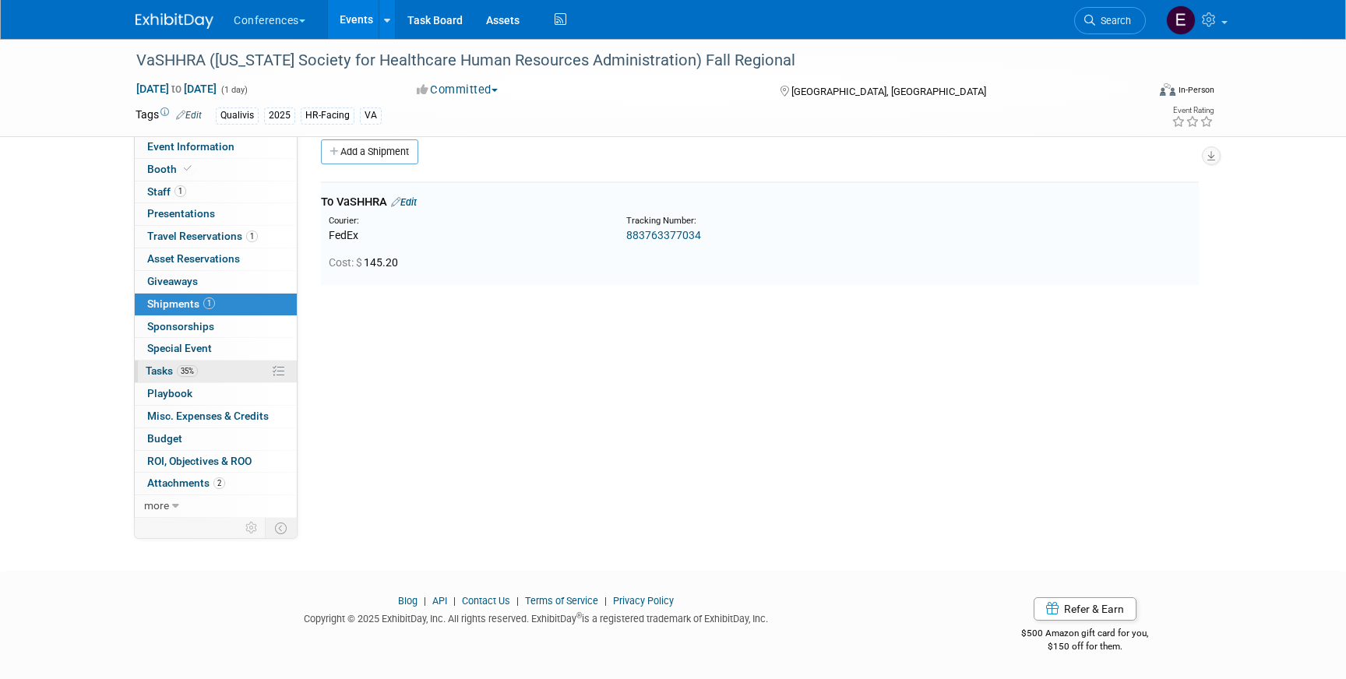
click at [239, 380] on link "35% Tasks 35%" at bounding box center [216, 372] width 162 height 22
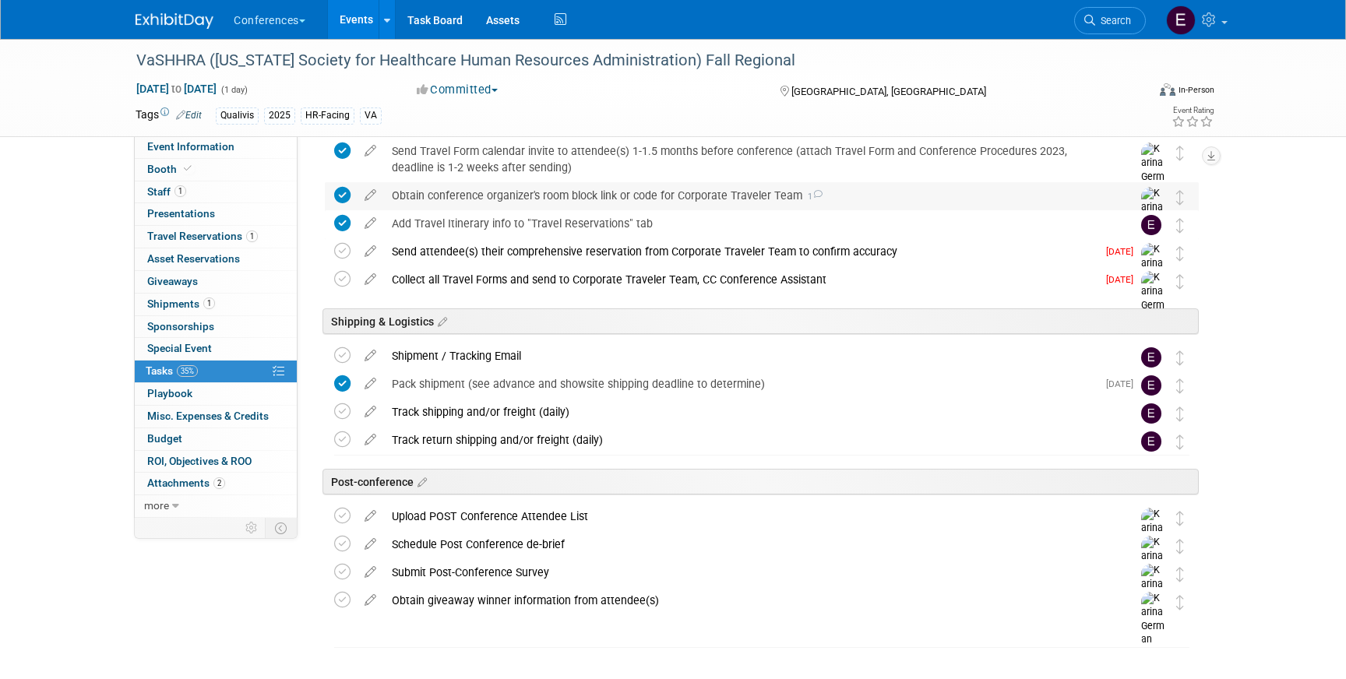
scroll to position [704, 0]
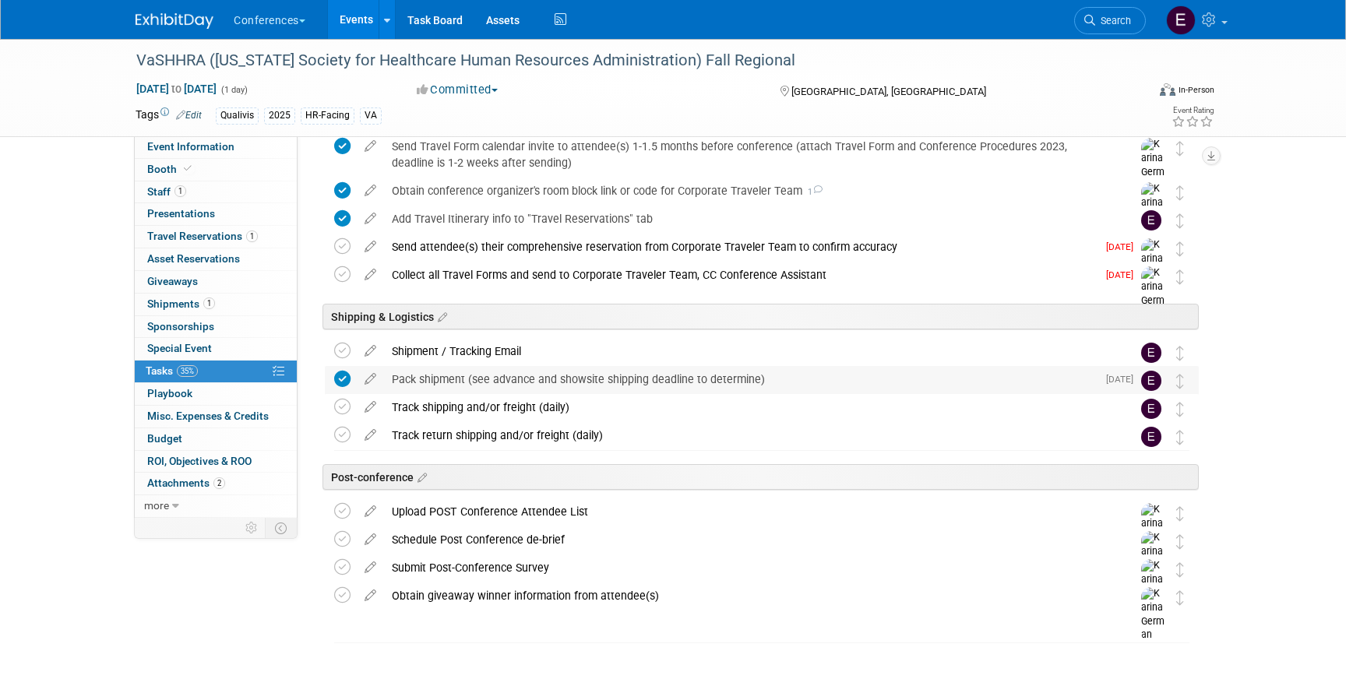
click at [537, 379] on div "Pack shipment (see advance and showsite shipping deadline to determine)" at bounding box center [740, 379] width 713 height 26
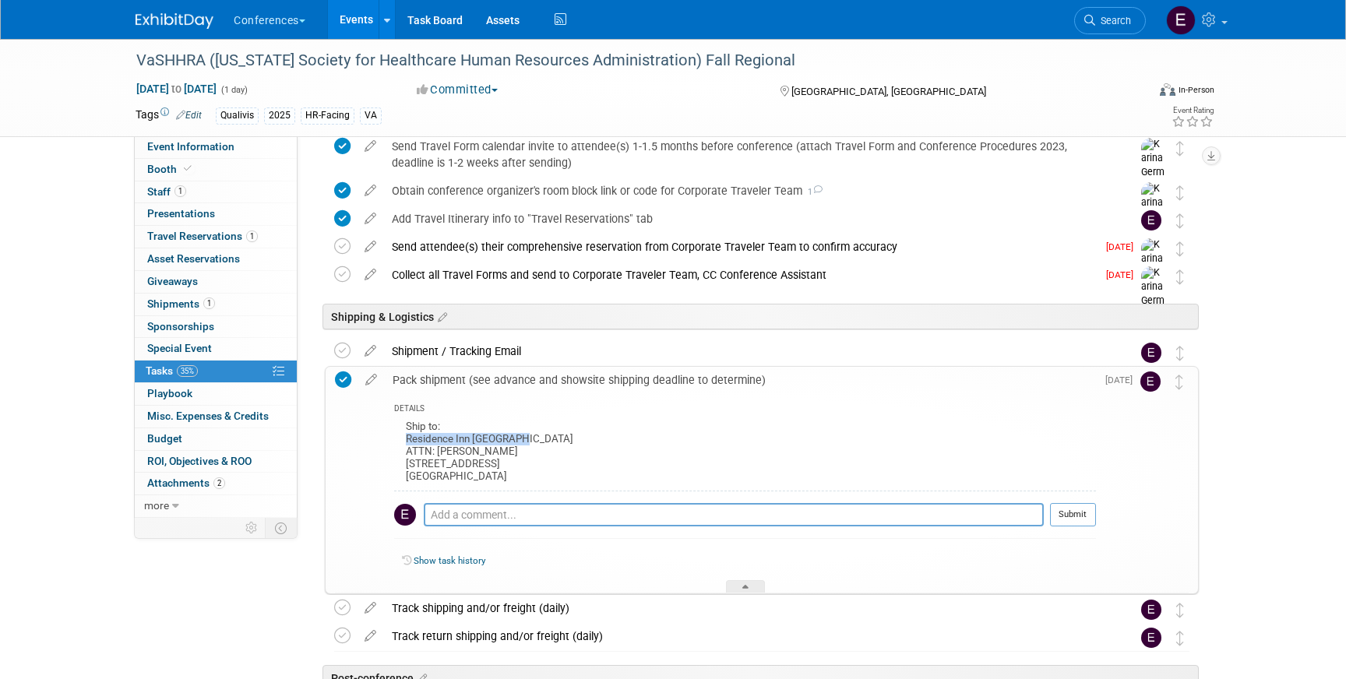
drag, startPoint x: 405, startPoint y: 437, endPoint x: 574, endPoint y: 435, distance: 169.0
click at [574, 435] on div "Ship to: Residence Inn Lynchburg ATTN: Joe Dunmire 2630 Wards Rd, Lynchburg, VA…" at bounding box center [745, 454] width 702 height 74
copy div "Residence Inn Lynchburg"
click at [268, 305] on link "1 Shipments 1" at bounding box center [216, 305] width 162 height 22
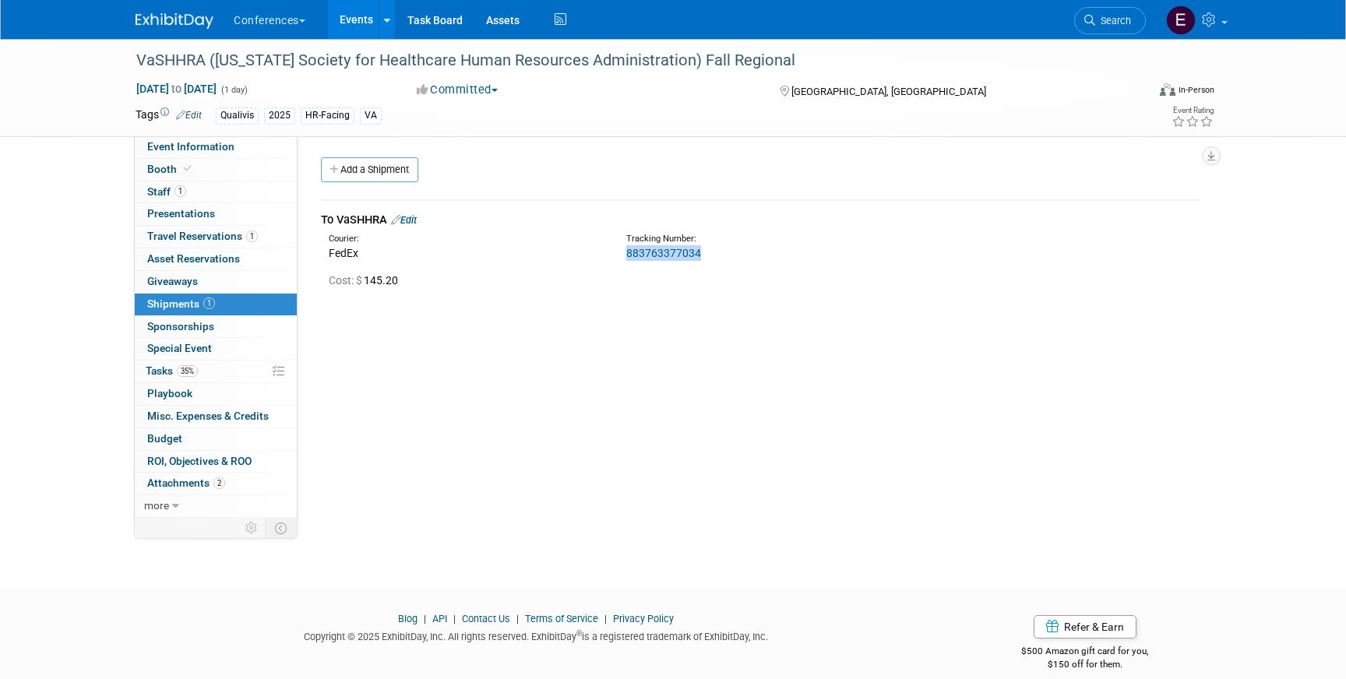
drag, startPoint x: 708, startPoint y: 249, endPoint x: 617, endPoint y: 248, distance: 91.1
click at [617, 249] on div "Tracking Number: 883763377034" at bounding box center [801, 247] width 372 height 28
copy link "883763377034"
click at [681, 249] on link "883763377034" at bounding box center [663, 253] width 75 height 12
click at [181, 366] on span "35%" at bounding box center [187, 371] width 21 height 12
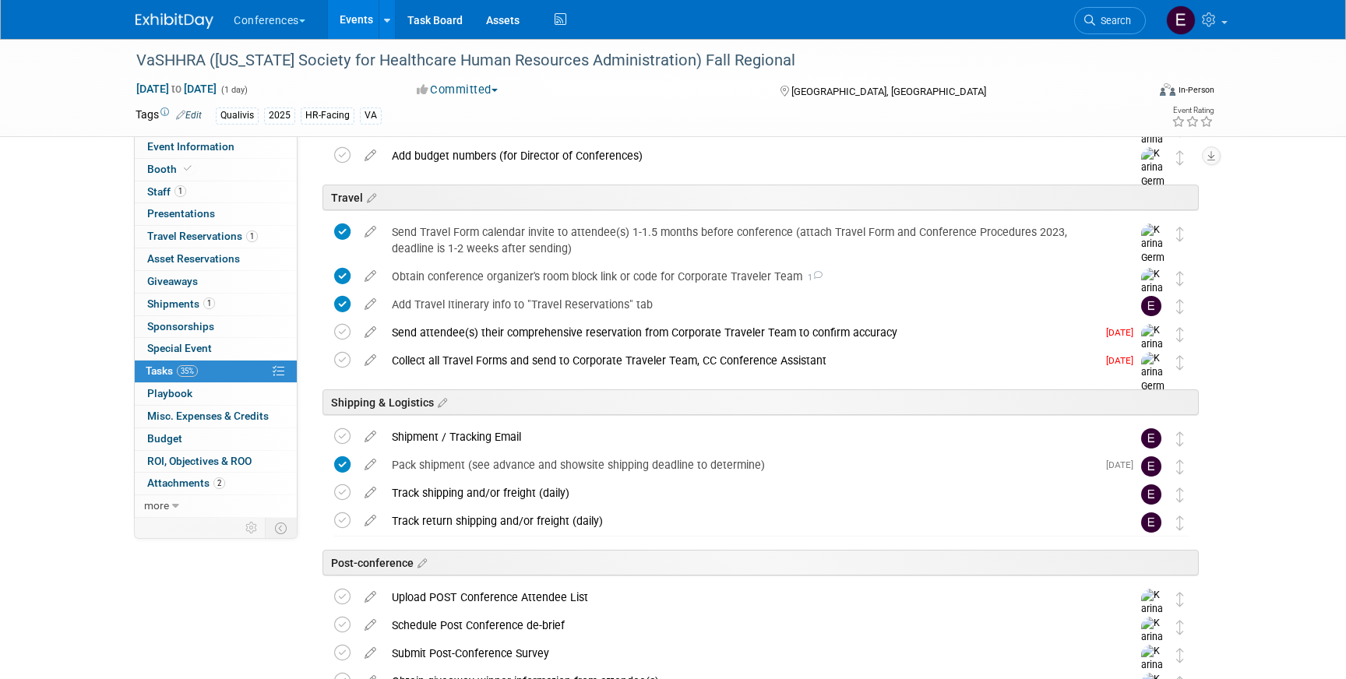
scroll to position [634, 0]
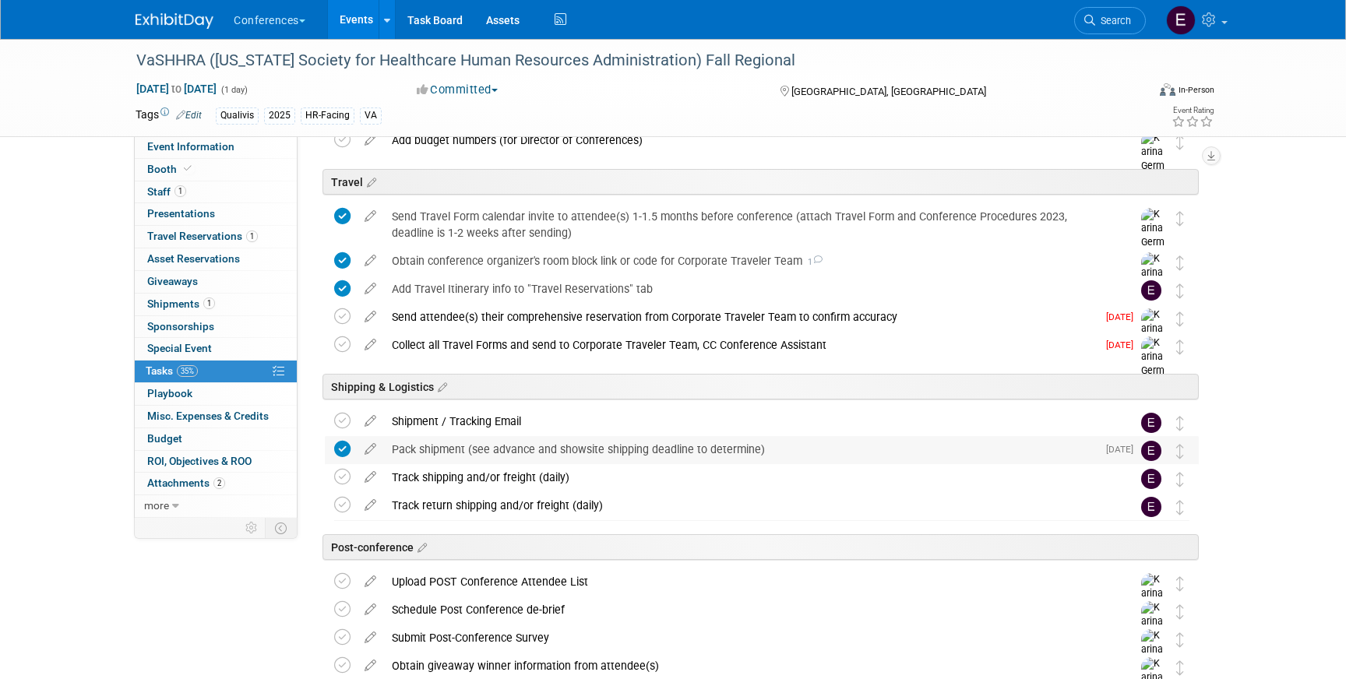
click at [433, 451] on div "Pack shipment (see advance and showsite shipping deadline to determine)" at bounding box center [740, 449] width 713 height 26
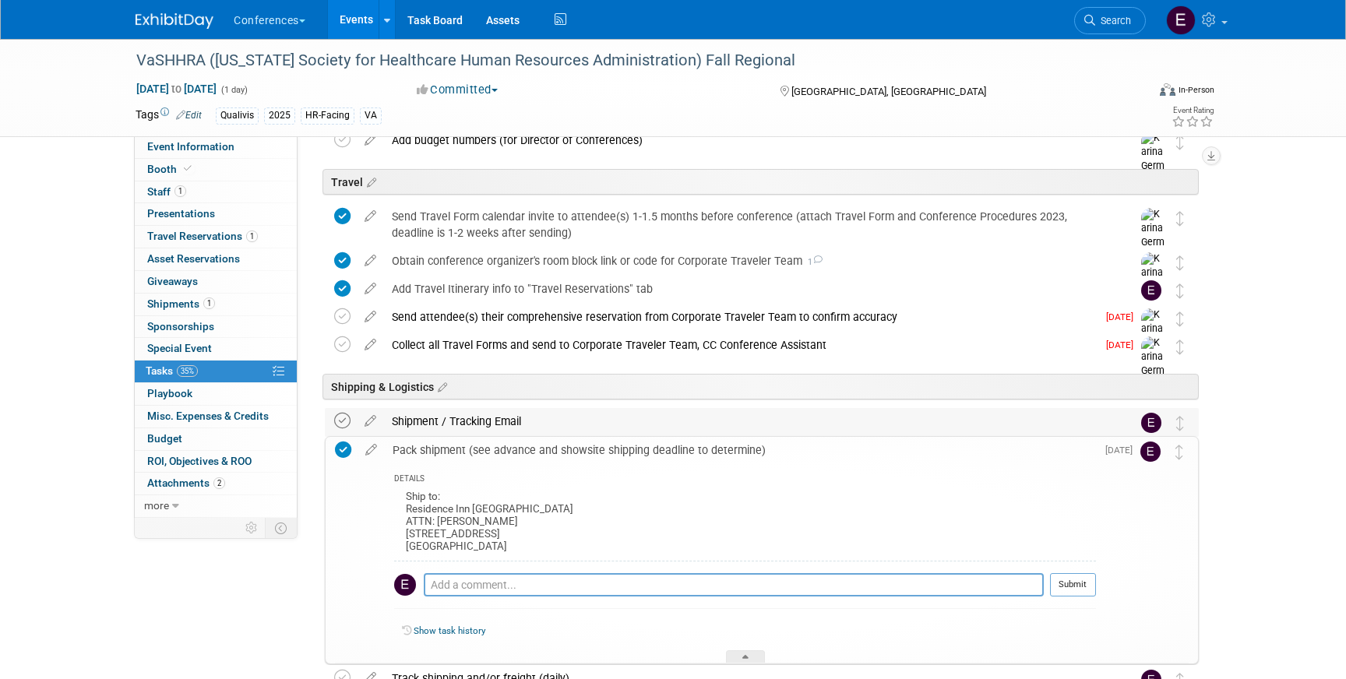
click at [341, 418] on icon at bounding box center [342, 421] width 16 height 16
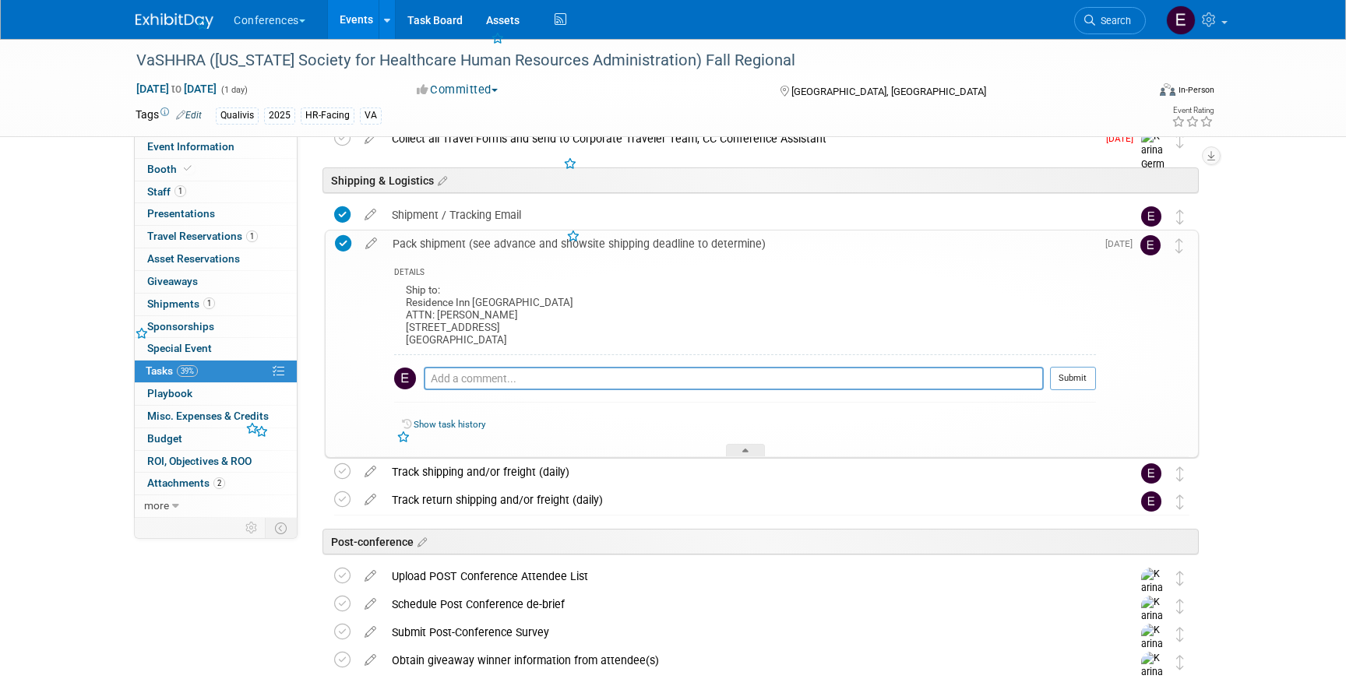
scroll to position [850, 0]
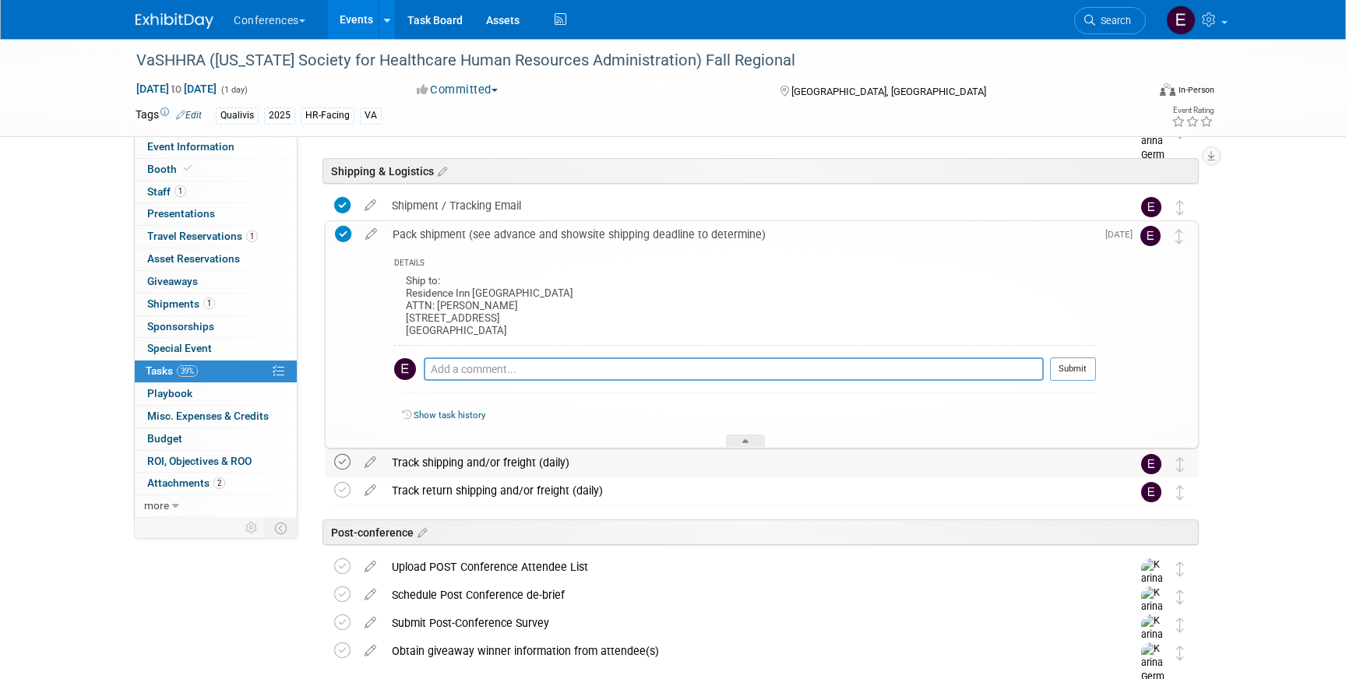
click at [343, 461] on icon at bounding box center [342, 462] width 16 height 16
